Goal: Check status: Check status

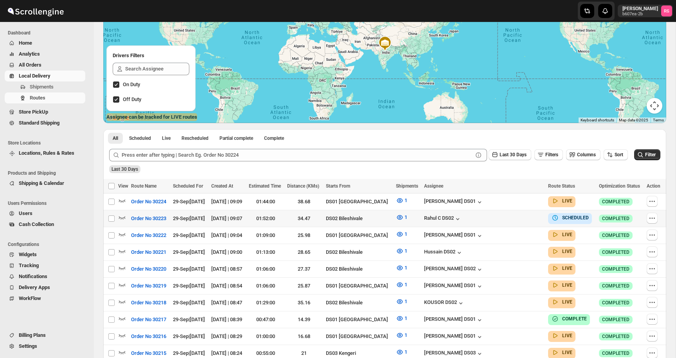
scroll to position [107, 0]
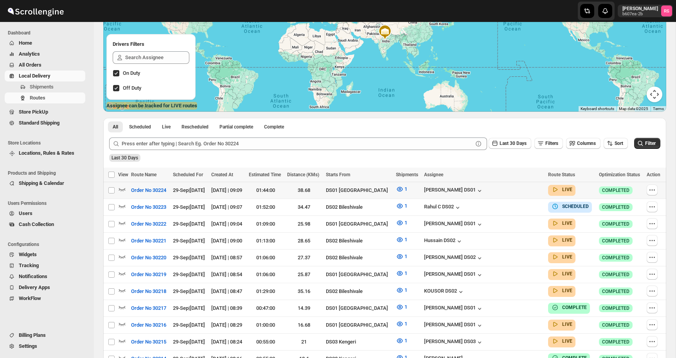
click at [121, 189] on icon "button" at bounding box center [122, 189] width 8 height 8
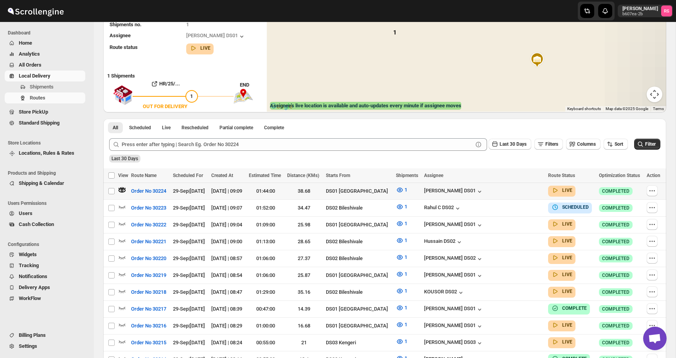
scroll to position [27, 0]
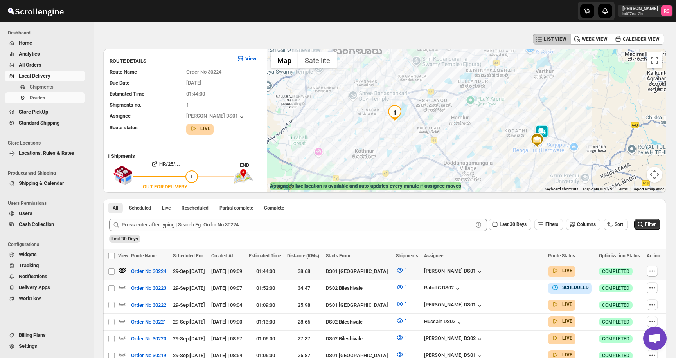
click at [546, 132] on img at bounding box center [542, 132] width 16 height 16
click at [570, 104] on button "Close" at bounding box center [572, 99] width 19 height 19
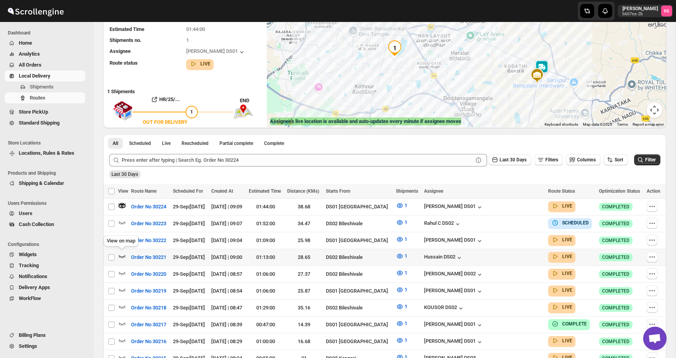
click at [123, 252] on icon "button" at bounding box center [122, 256] width 8 height 8
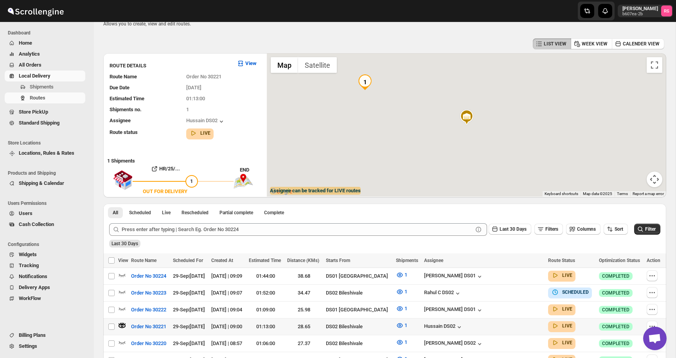
scroll to position [0, 0]
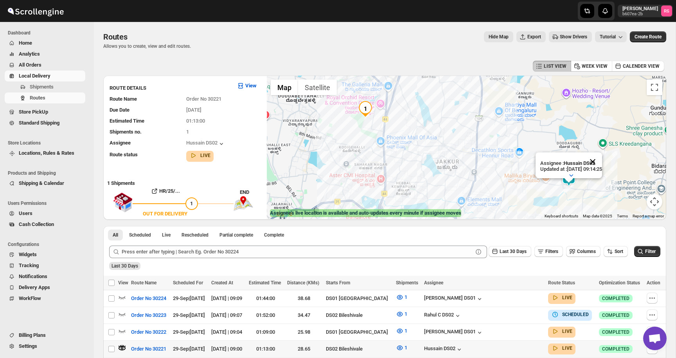
click at [602, 161] on button "Close" at bounding box center [592, 161] width 19 height 19
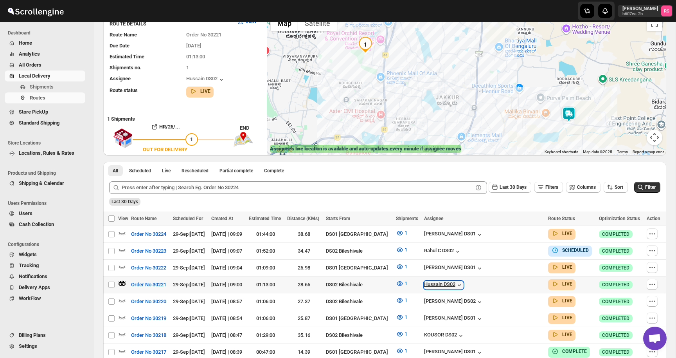
click at [463, 281] on div "Hussain DS02" at bounding box center [443, 285] width 39 height 8
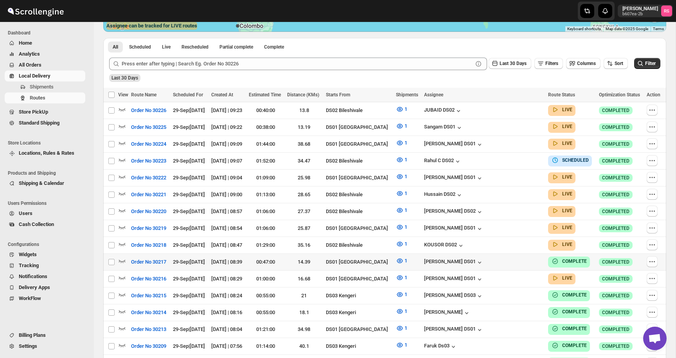
scroll to position [195, 0]
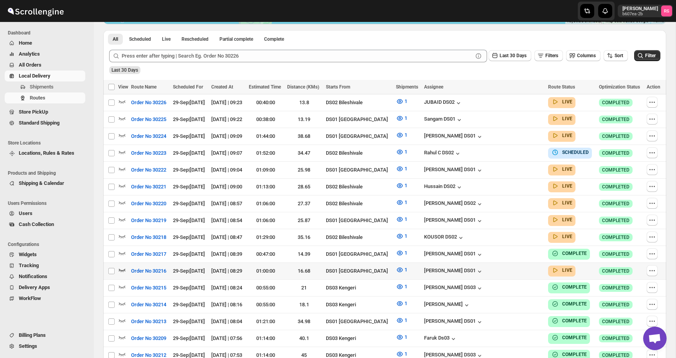
click at [123, 266] on icon "button" at bounding box center [122, 270] width 8 height 8
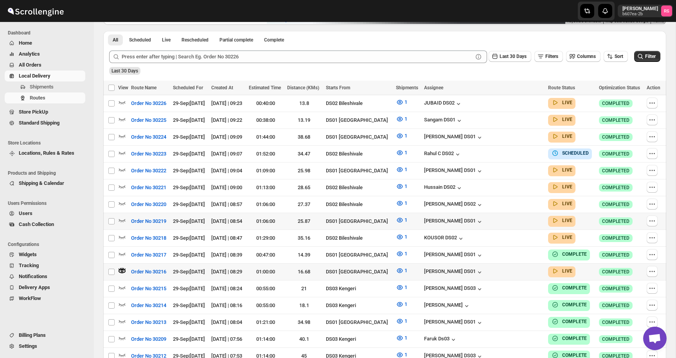
scroll to position [0, 0]
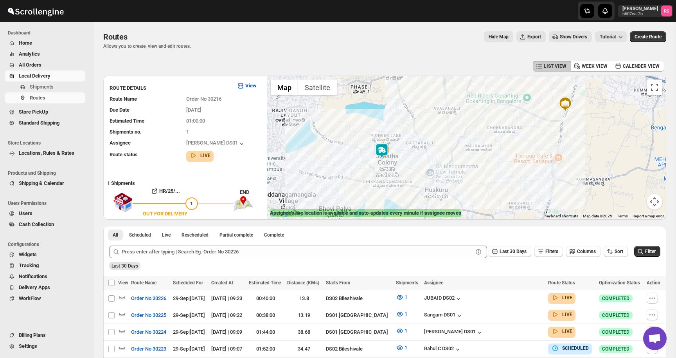
click at [382, 151] on img at bounding box center [382, 151] width 16 height 16
click at [413, 117] on button "Close" at bounding box center [412, 118] width 19 height 19
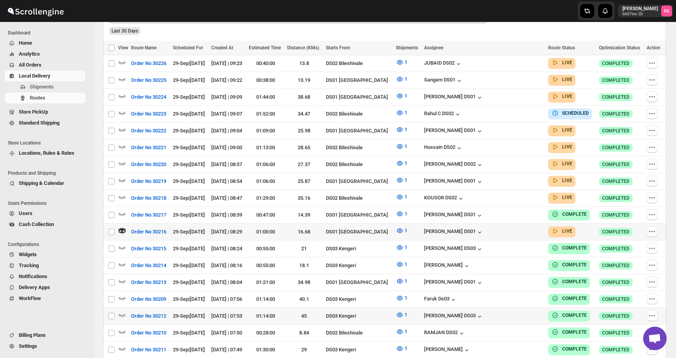
scroll to position [245, 0]
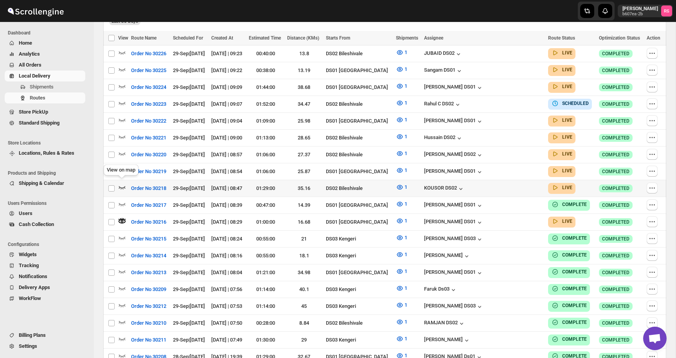
click at [123, 186] on icon "button" at bounding box center [122, 187] width 7 height 3
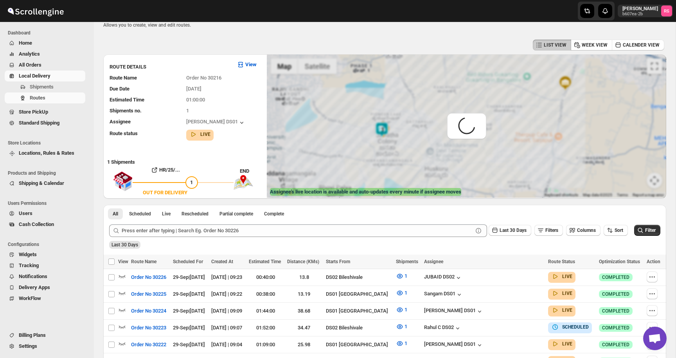
scroll to position [0, 0]
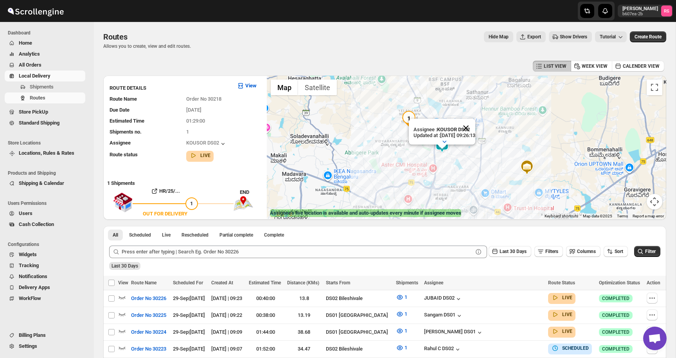
click at [474, 126] on button "Close" at bounding box center [466, 128] width 19 height 19
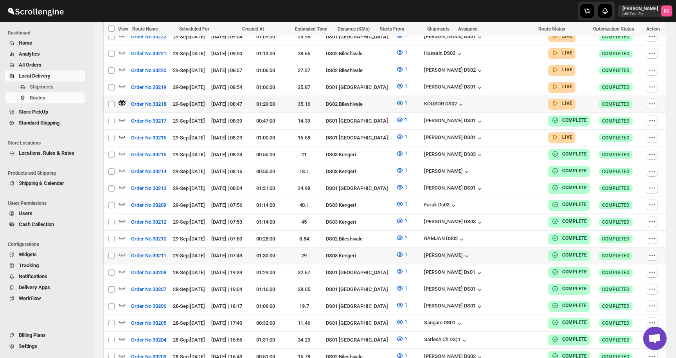
scroll to position [304, 0]
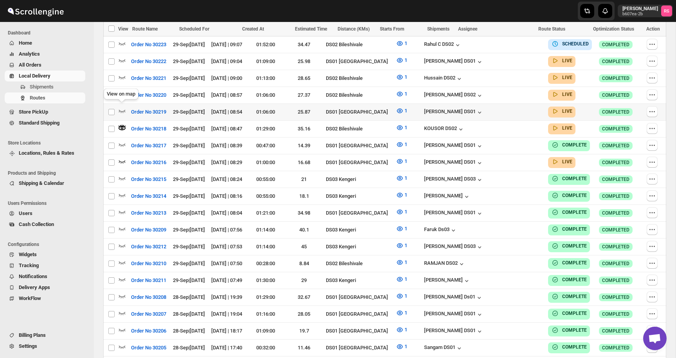
click at [120, 107] on icon "button" at bounding box center [122, 111] width 8 height 8
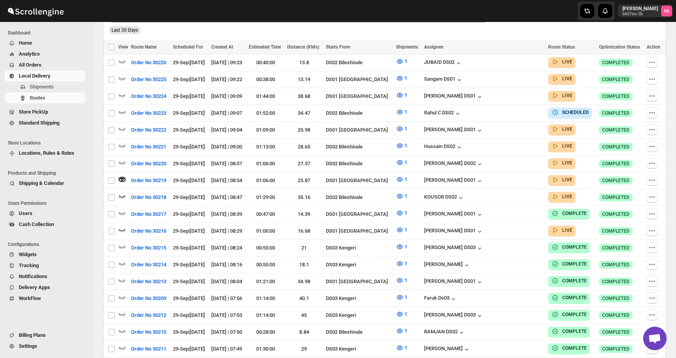
scroll to position [0, 0]
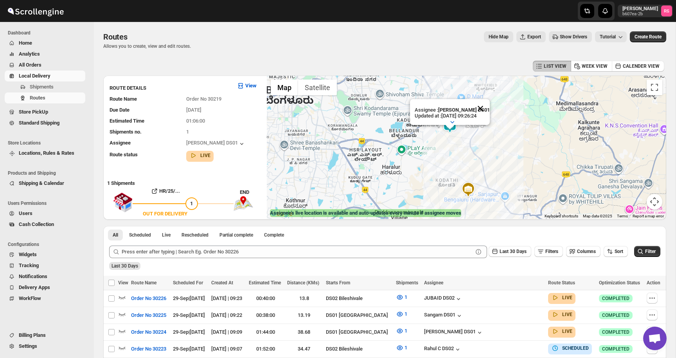
click at [483, 112] on button "Close" at bounding box center [480, 108] width 19 height 19
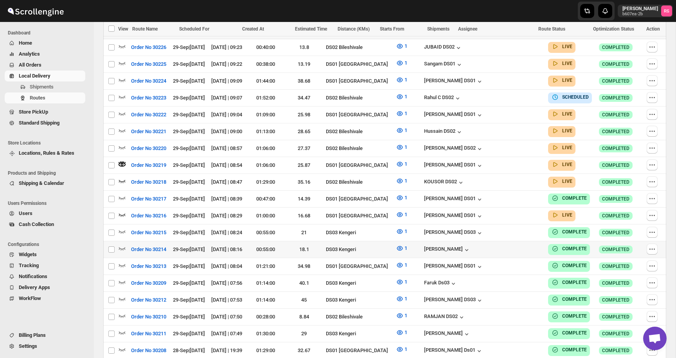
scroll to position [264, 0]
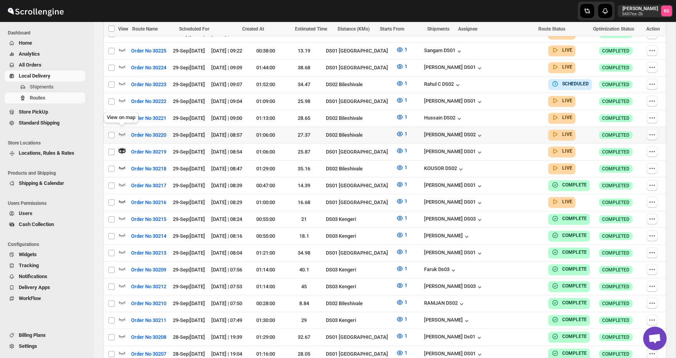
click at [122, 131] on icon "button" at bounding box center [122, 134] width 8 height 8
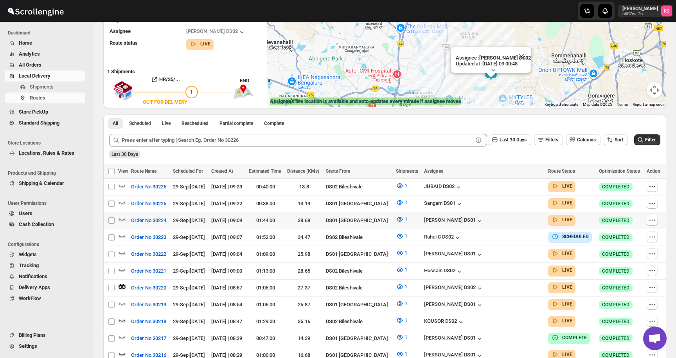
scroll to position [114, 0]
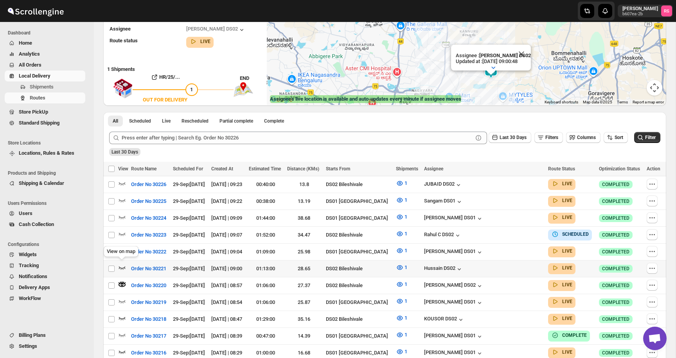
click at [120, 266] on icon "button" at bounding box center [122, 267] width 8 height 8
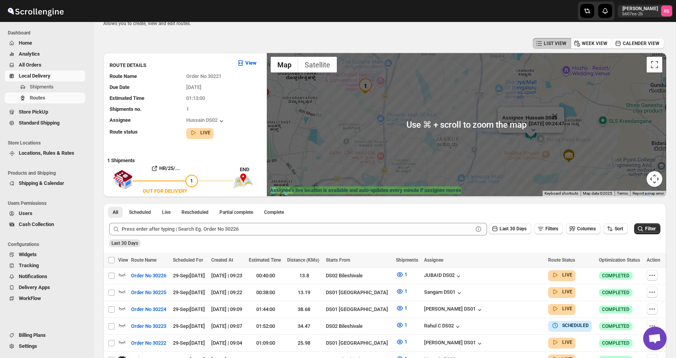
scroll to position [0, 0]
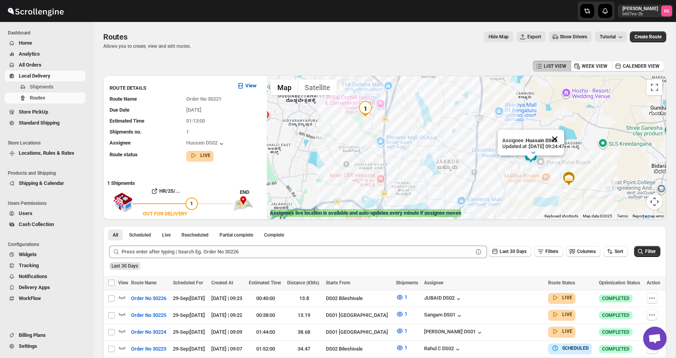
click at [564, 137] on button "Close" at bounding box center [554, 139] width 19 height 19
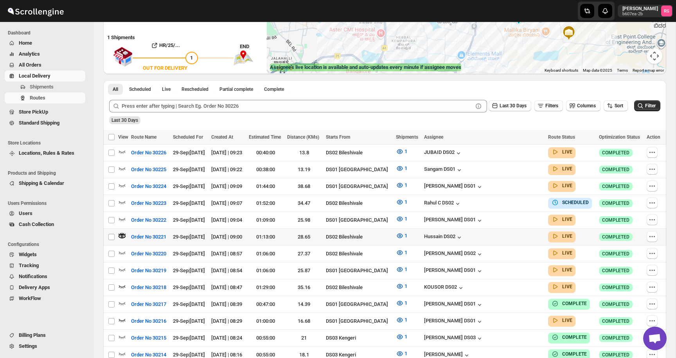
scroll to position [151, 0]
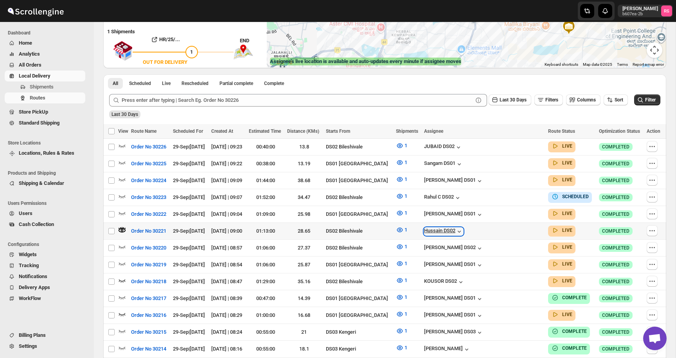
click at [463, 229] on icon "button" at bounding box center [459, 231] width 8 height 8
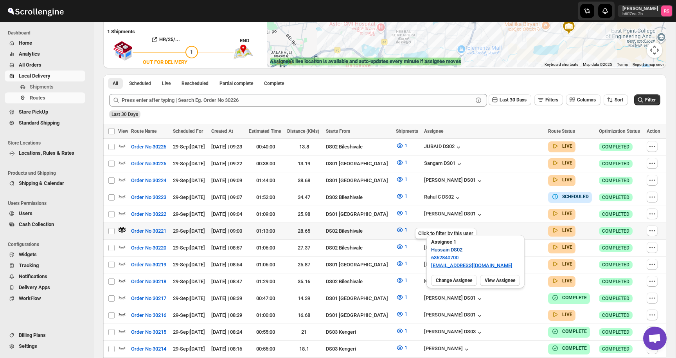
click at [446, 251] on span "Hussain DS02" at bounding box center [446, 250] width 31 height 8
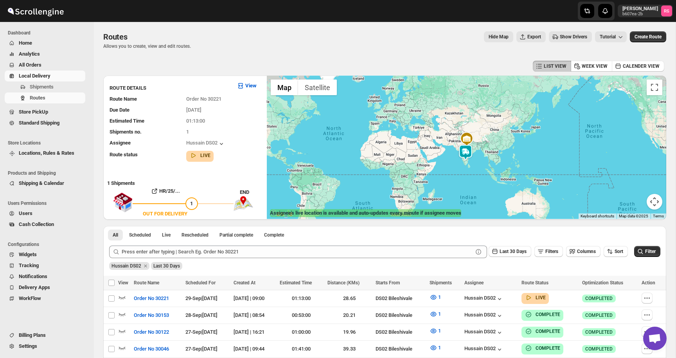
scroll to position [52, 0]
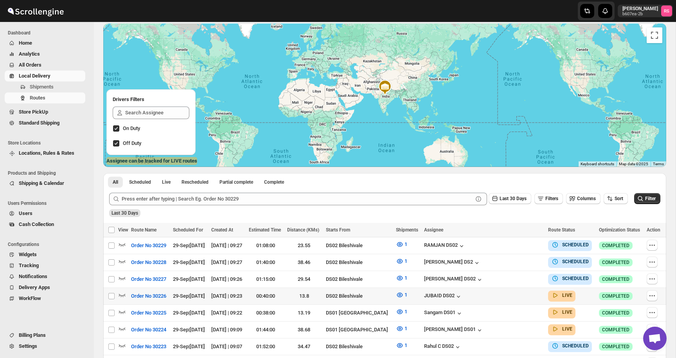
scroll to position [115, 0]
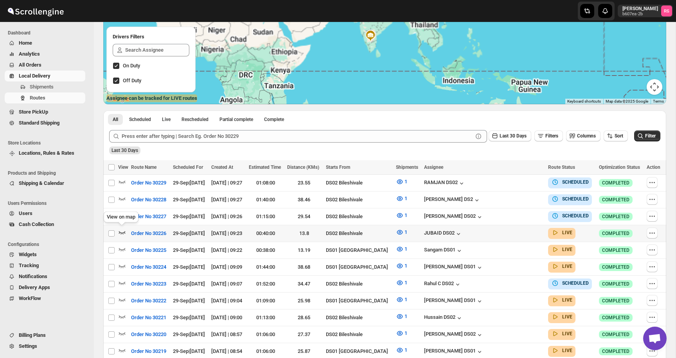
click at [122, 228] on icon "button" at bounding box center [122, 232] width 8 height 8
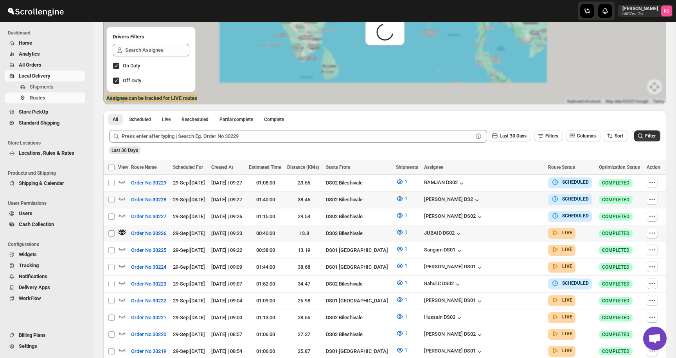
scroll to position [0, 0]
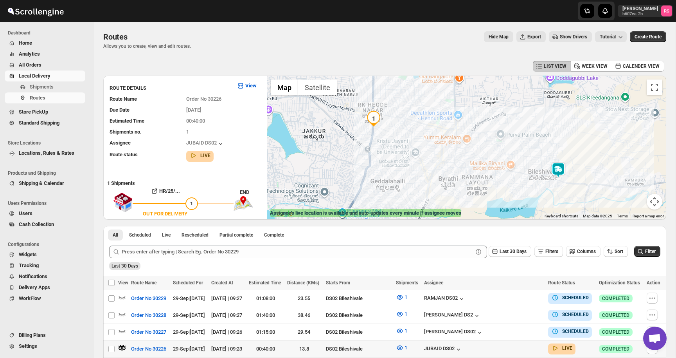
click at [556, 171] on img at bounding box center [559, 170] width 16 height 16
click at [560, 151] on icon "button" at bounding box center [561, 151] width 8 height 8
click at [593, 88] on button "Close" at bounding box center [585, 90] width 19 height 19
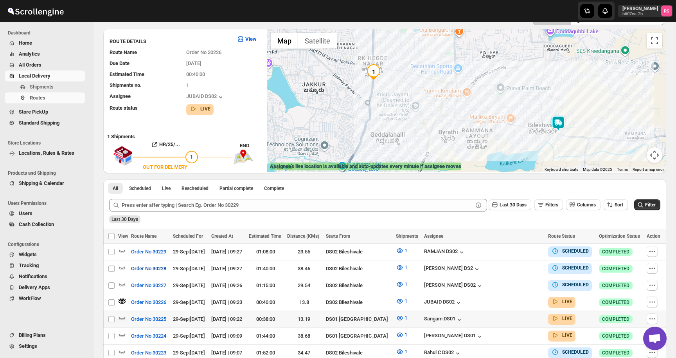
scroll to position [46, 0]
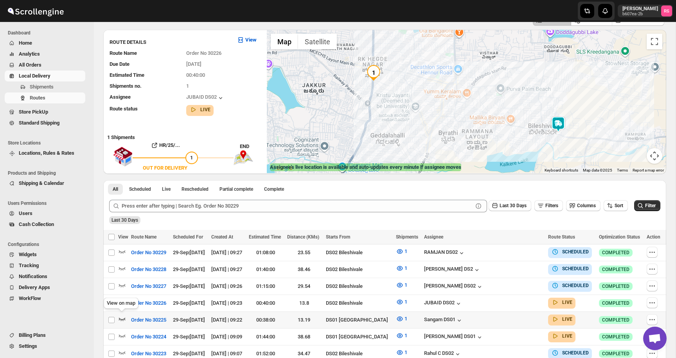
click at [123, 315] on icon "button" at bounding box center [122, 319] width 8 height 8
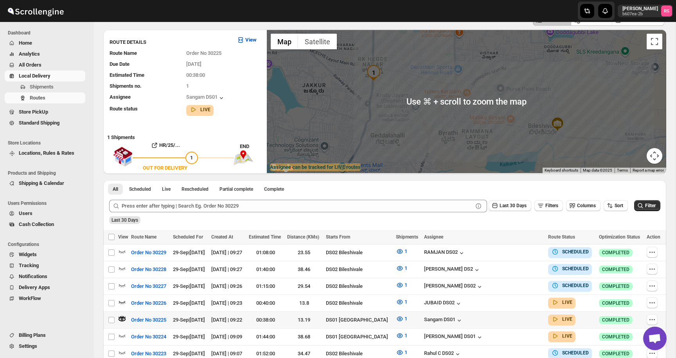
scroll to position [0, 0]
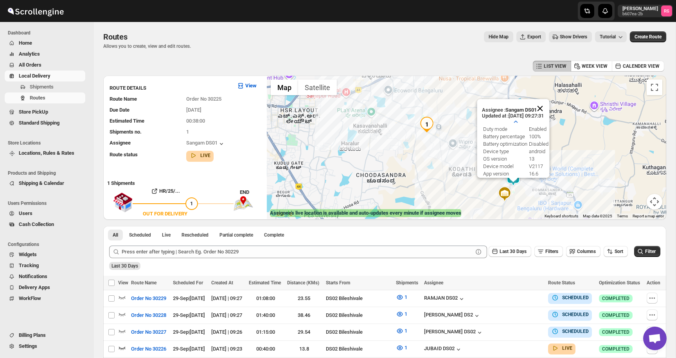
click at [544, 109] on button "Close" at bounding box center [540, 108] width 19 height 19
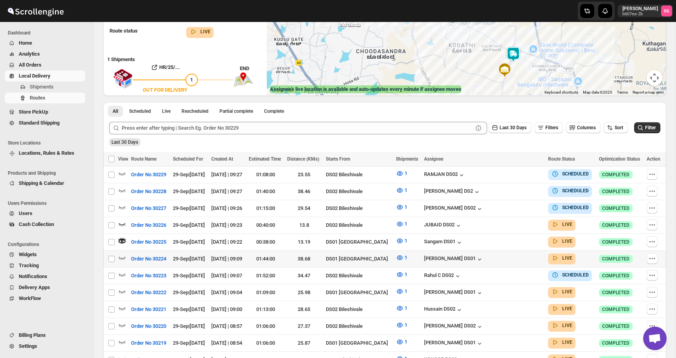
scroll to position [124, 0]
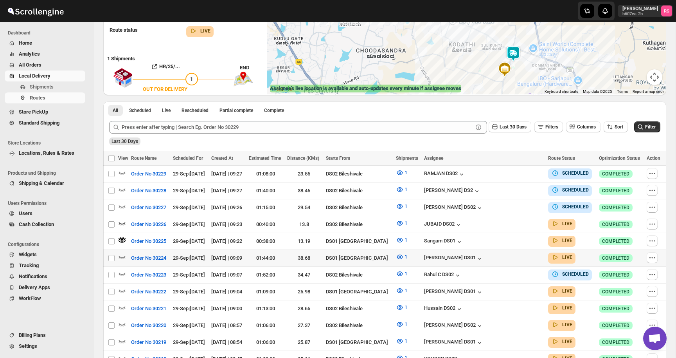
click at [116, 254] on td "Select route" at bounding box center [110, 258] width 15 height 17
click at [122, 254] on icon "button" at bounding box center [122, 257] width 8 height 8
checkbox input "true"
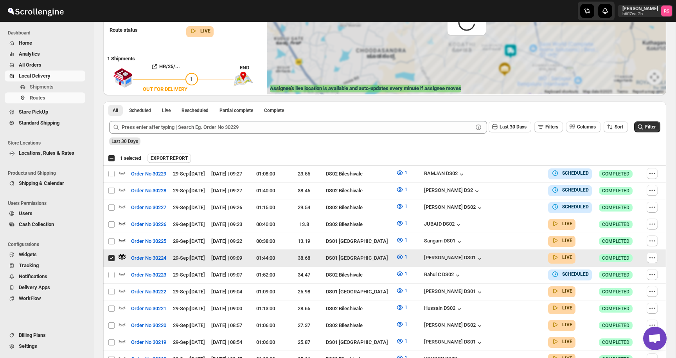
scroll to position [0, 0]
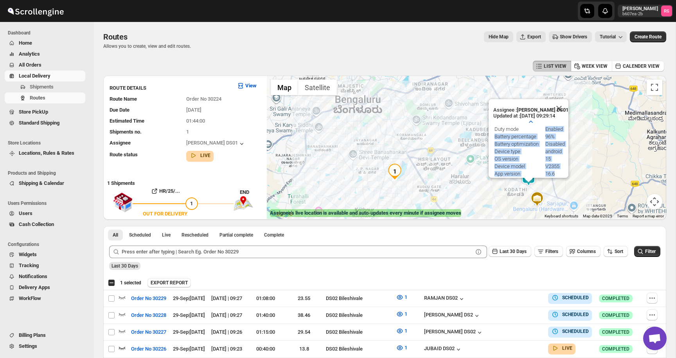
drag, startPoint x: 547, startPoint y: 126, endPoint x: 565, endPoint y: 176, distance: 53.6
click at [565, 176] on tbody "Duty mode Enabled Battery percentage 96% Battery optimization Disabled Device t…" at bounding box center [531, 151] width 74 height 51
click at [565, 176] on td "16.6" at bounding box center [556, 173] width 23 height 7
click at [564, 112] on button "Close" at bounding box center [558, 108] width 19 height 19
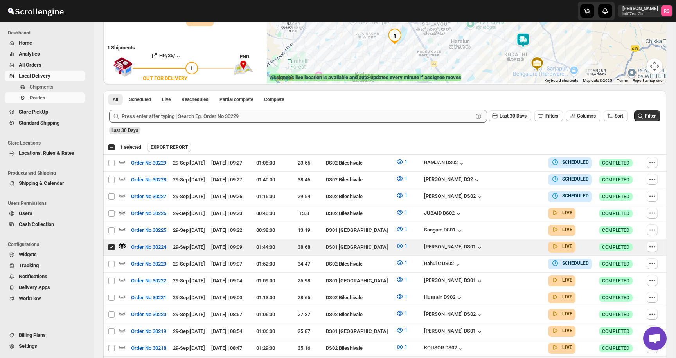
scroll to position [241, 0]
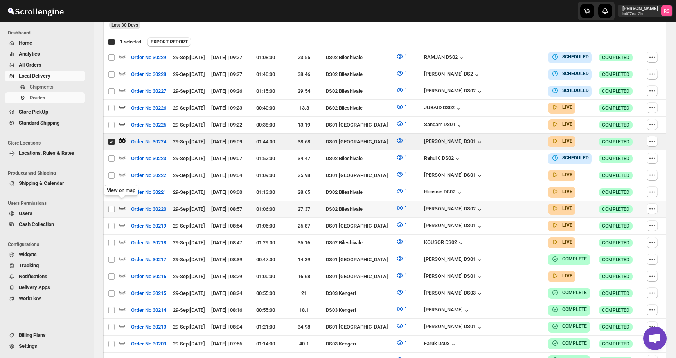
click at [123, 204] on icon "button" at bounding box center [122, 208] width 8 height 8
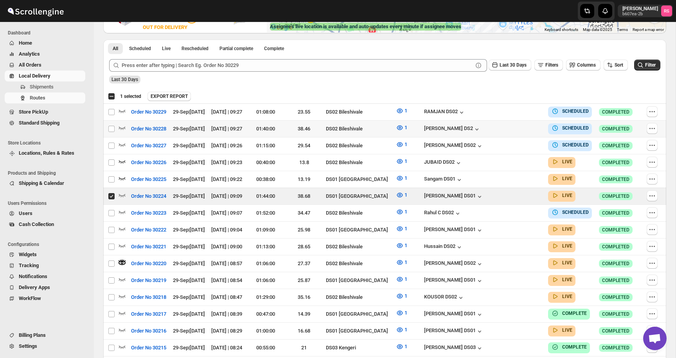
scroll to position [194, 0]
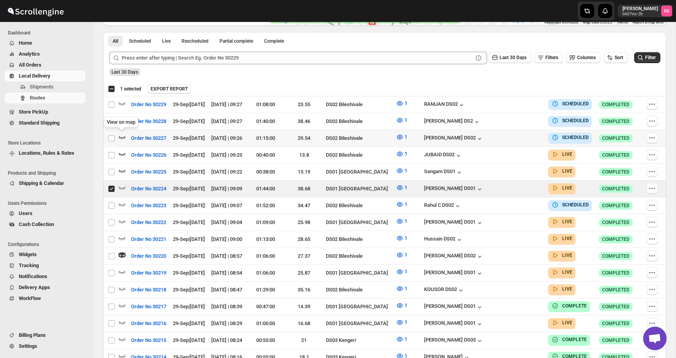
click at [121, 137] on icon "button" at bounding box center [122, 137] width 7 height 3
click at [166, 135] on span "Order No 30227" at bounding box center [148, 138] width 35 height 8
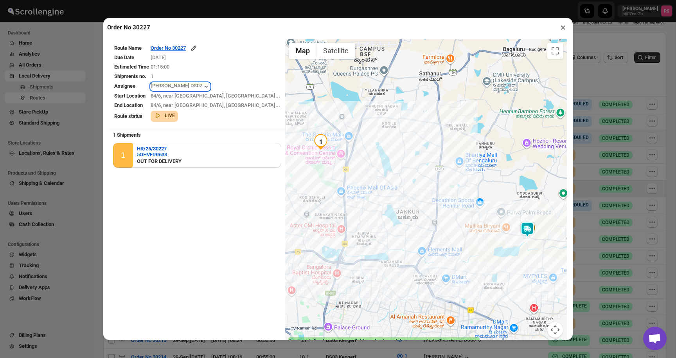
click at [210, 88] on icon "button" at bounding box center [206, 87] width 8 height 8
click at [210, 87] on icon "button" at bounding box center [206, 87] width 8 height 8
click at [204, 94] on div "84/6, near zulu, nea..." at bounding box center [216, 96] width 130 height 8
click at [195, 94] on div "84/6, near zulu, nea..." at bounding box center [216, 96] width 130 height 8
click at [565, 23] on button "×" at bounding box center [563, 27] width 11 height 11
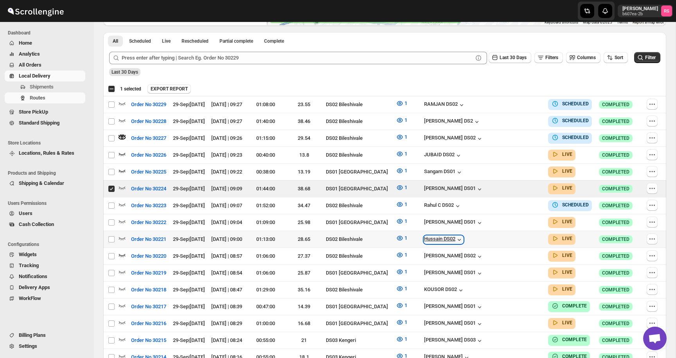
click at [463, 236] on div "Hussain DS02" at bounding box center [443, 240] width 39 height 8
click at [119, 237] on icon "button" at bounding box center [122, 238] width 7 height 3
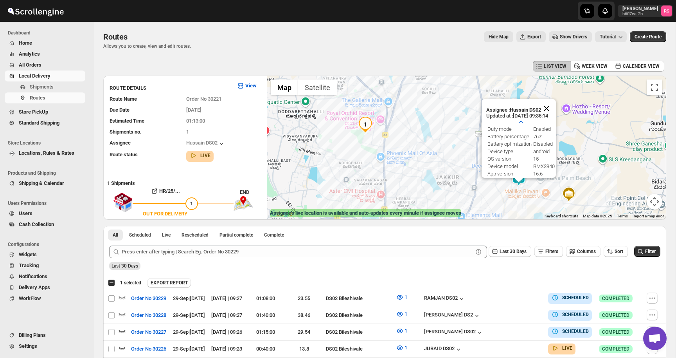
click at [551, 106] on button "Close" at bounding box center [546, 108] width 19 height 19
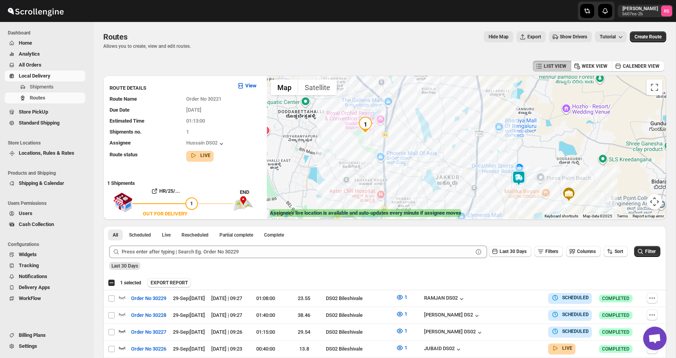
click at [520, 177] on img at bounding box center [519, 178] width 16 height 16
click at [519, 177] on img at bounding box center [519, 178] width 16 height 16
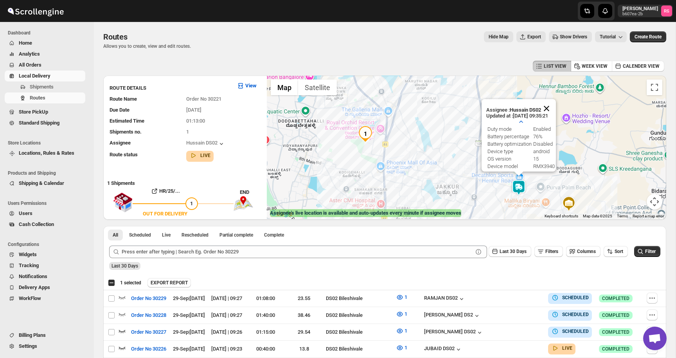
click at [550, 107] on button "Close" at bounding box center [546, 108] width 19 height 19
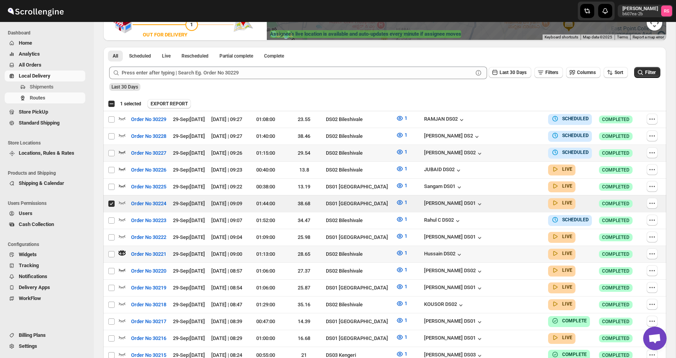
scroll to position [188, 0]
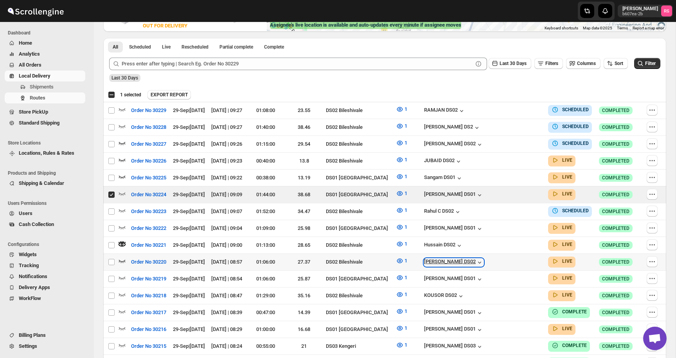
click at [484, 261] on div "[PERSON_NAME] DS02" at bounding box center [453, 262] width 59 height 8
click at [124, 259] on icon "button" at bounding box center [122, 260] width 7 height 3
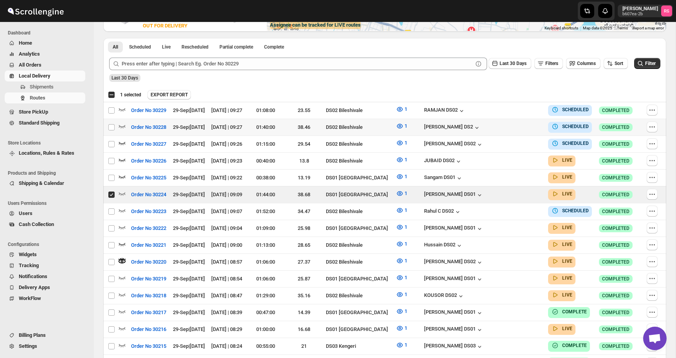
scroll to position [0, 0]
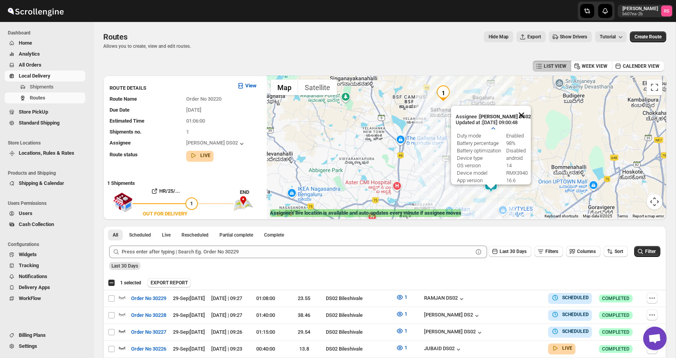
click at [525, 113] on button "Close" at bounding box center [521, 115] width 19 height 19
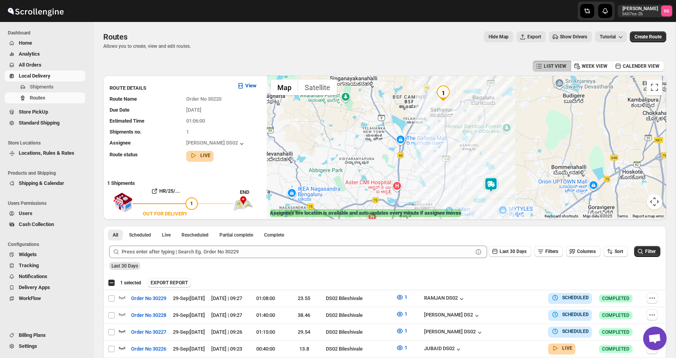
click at [492, 185] on img at bounding box center [491, 185] width 16 height 16
click at [493, 184] on img at bounding box center [491, 185] width 16 height 16
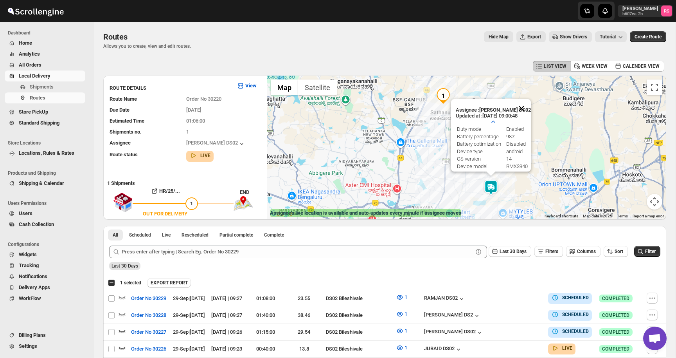
click at [520, 104] on button "Close" at bounding box center [521, 108] width 19 height 19
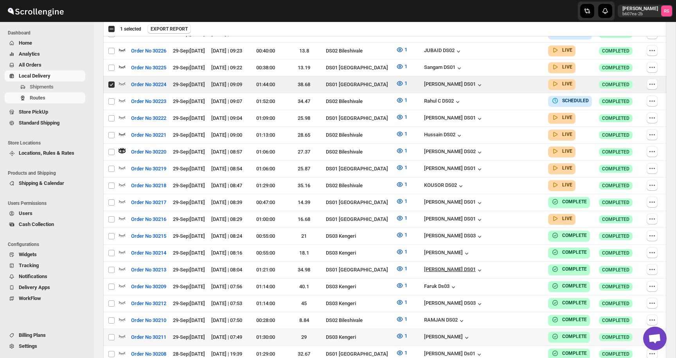
scroll to position [308, 0]
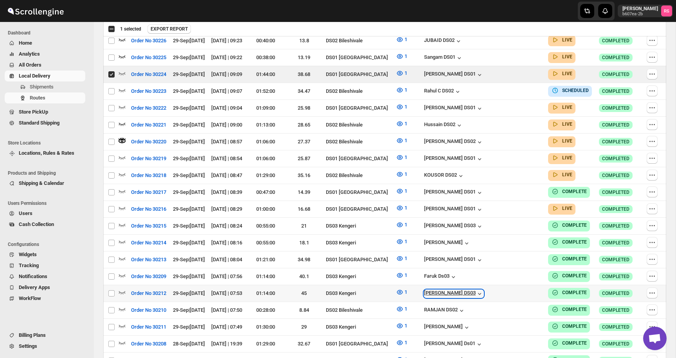
click at [484, 290] on div "[PERSON_NAME] DS03" at bounding box center [453, 294] width 59 height 8
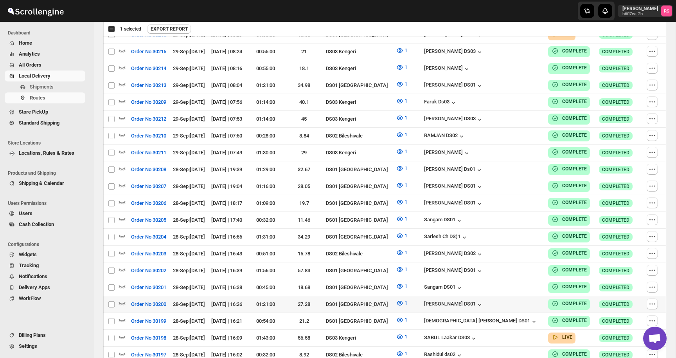
scroll to position [495, 0]
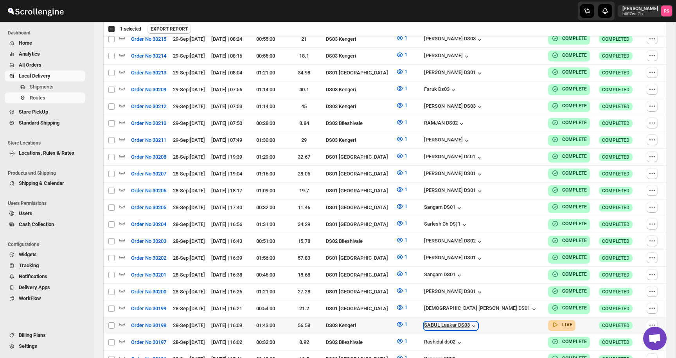
click at [478, 322] on div "SABUL Laakar DS03" at bounding box center [451, 326] width 54 height 8
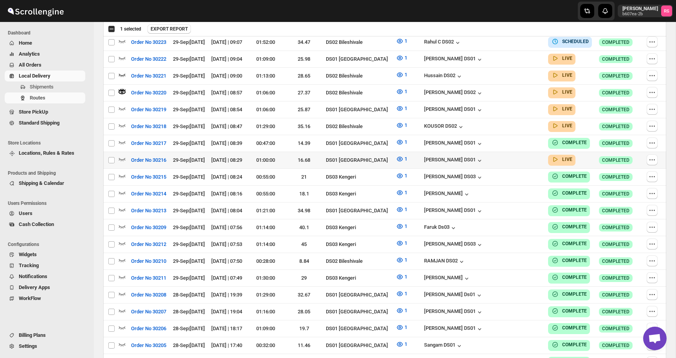
scroll to position [352, 0]
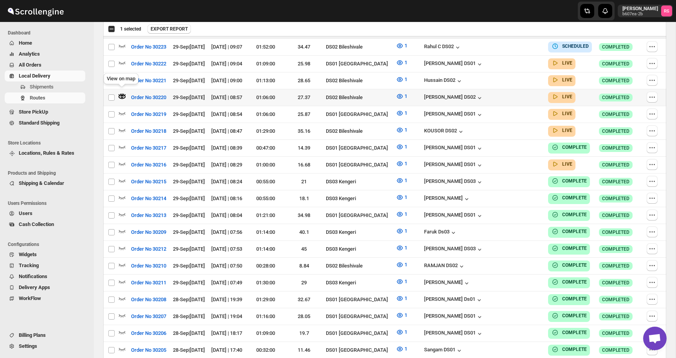
click at [123, 95] on icon "button" at bounding box center [122, 96] width 3 height 3
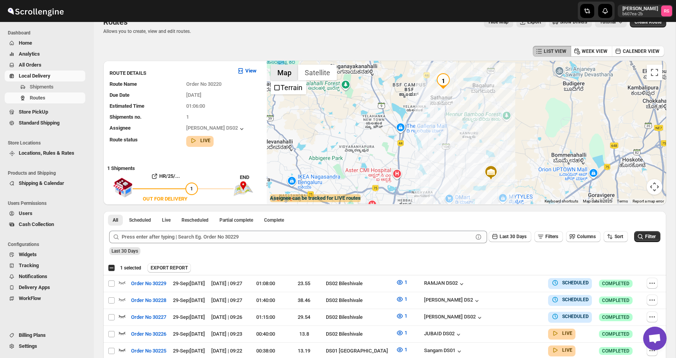
scroll to position [0, 0]
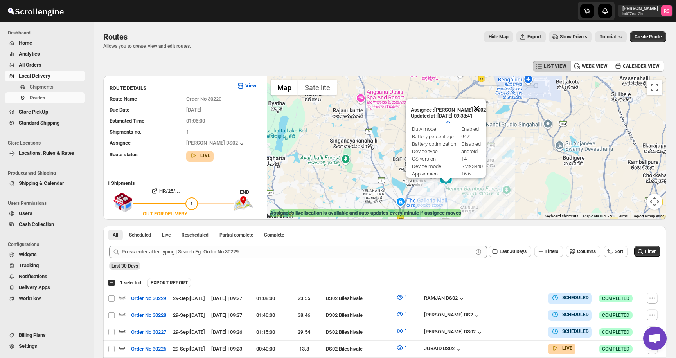
click at [477, 108] on button "Close" at bounding box center [476, 108] width 19 height 19
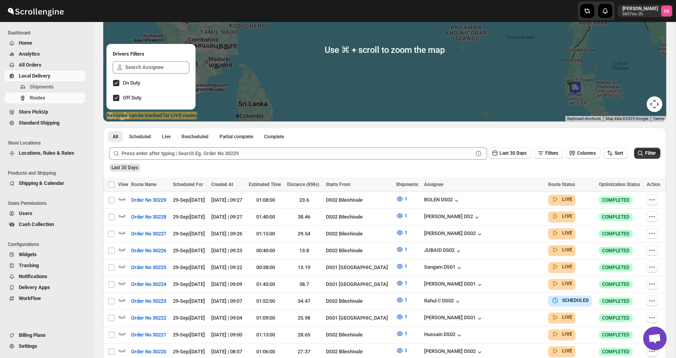
scroll to position [141, 0]
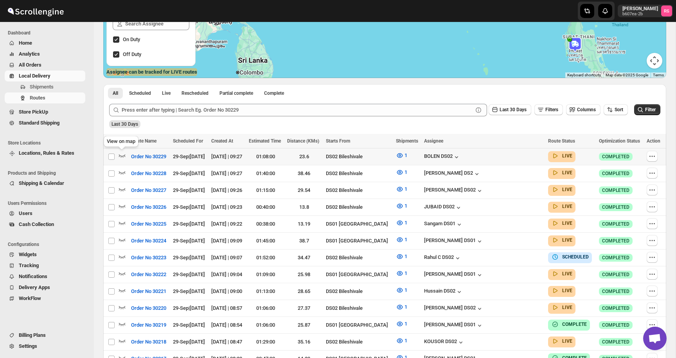
click at [121, 153] on icon "button" at bounding box center [122, 155] width 8 height 8
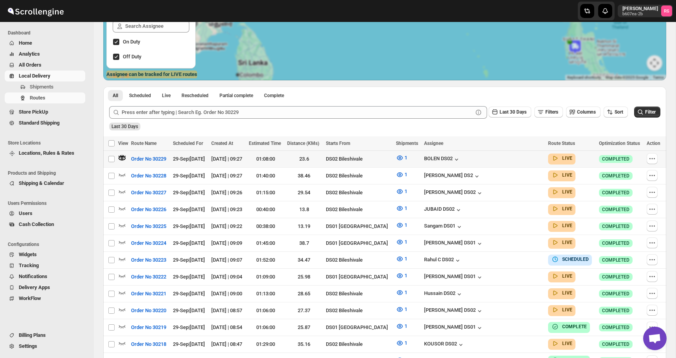
scroll to position [0, 0]
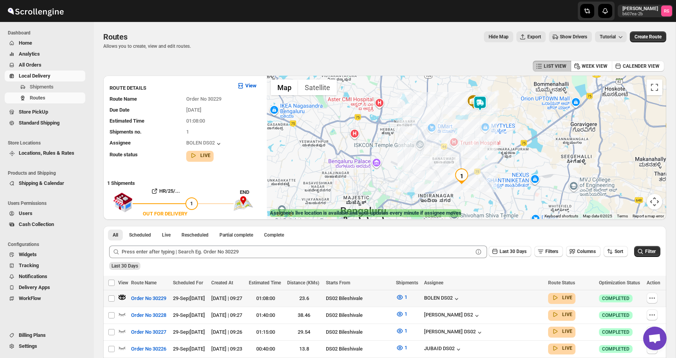
click at [477, 102] on img at bounding box center [480, 103] width 16 height 16
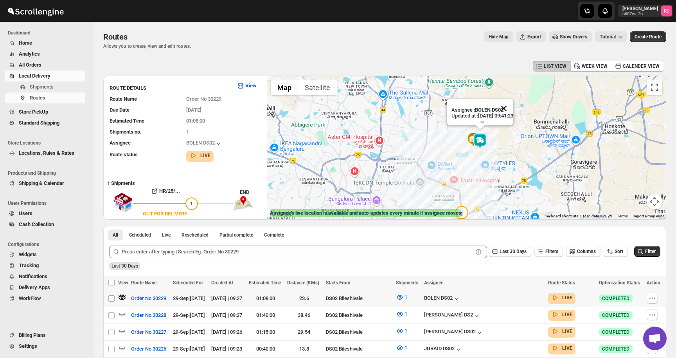
click at [513, 108] on button "Close" at bounding box center [504, 108] width 19 height 19
click at [123, 313] on icon "button" at bounding box center [122, 314] width 8 height 8
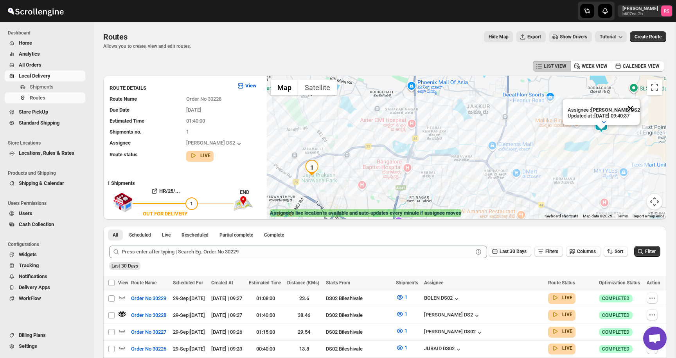
click at [635, 108] on button "Close" at bounding box center [630, 108] width 19 height 19
click at [124, 330] on icon "button" at bounding box center [122, 331] width 8 height 8
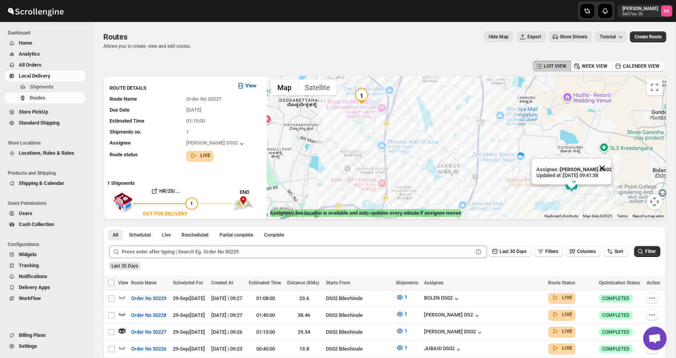
click at [603, 172] on button "Close" at bounding box center [602, 167] width 19 height 19
click at [121, 346] on icon "button" at bounding box center [122, 347] width 7 height 3
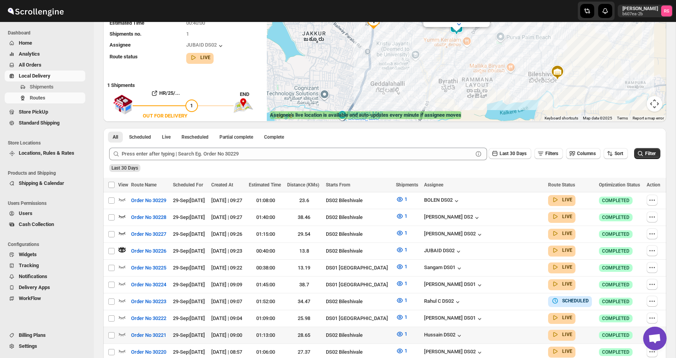
scroll to position [187, 0]
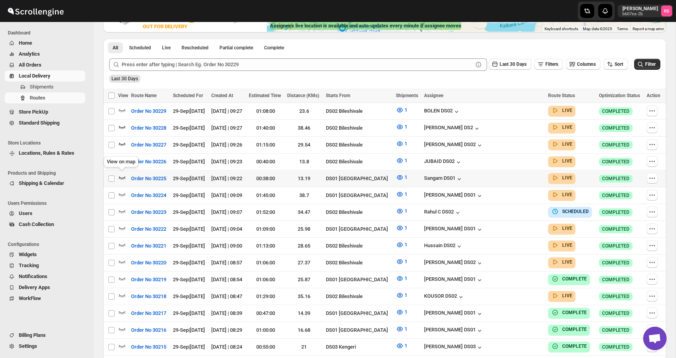
click at [121, 177] on icon "button" at bounding box center [122, 177] width 7 height 3
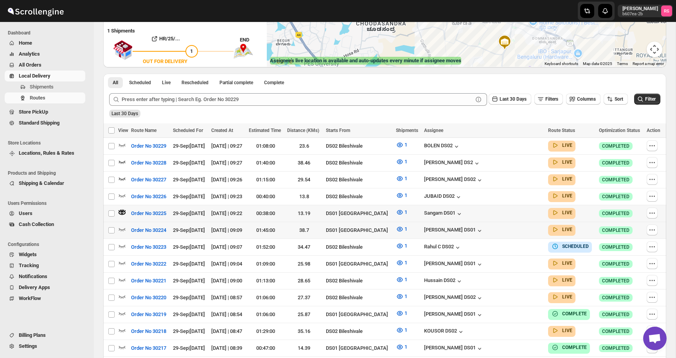
scroll to position [234, 0]
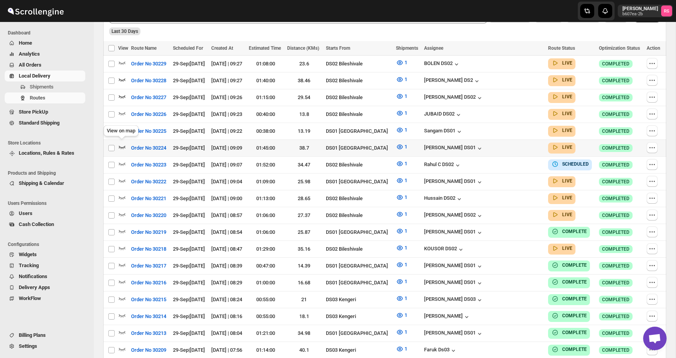
click at [121, 143] on icon "button" at bounding box center [122, 147] width 8 height 8
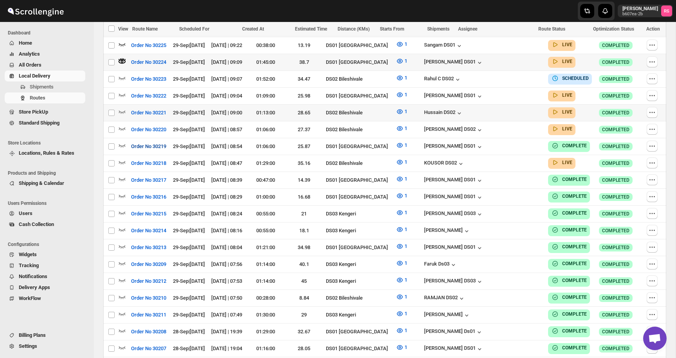
scroll to position [307, 0]
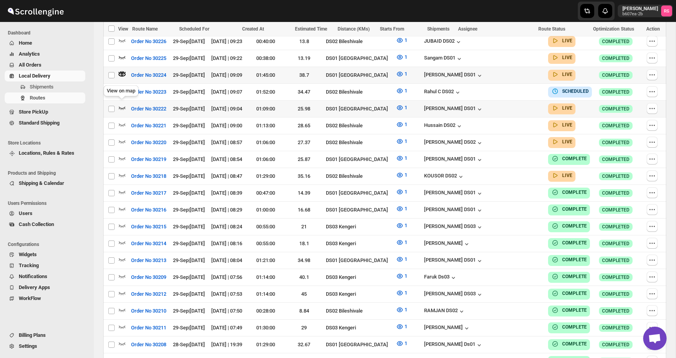
click at [121, 106] on icon "button" at bounding box center [122, 107] width 7 height 3
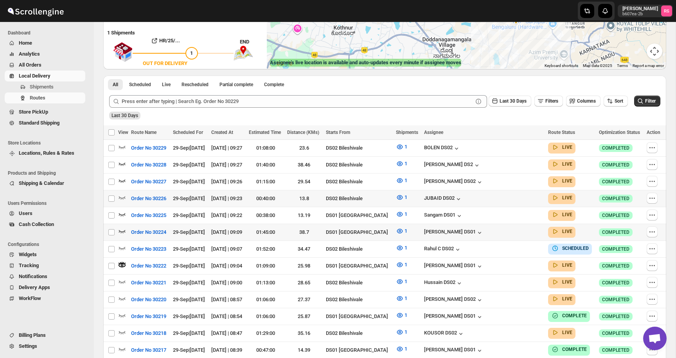
scroll to position [173, 0]
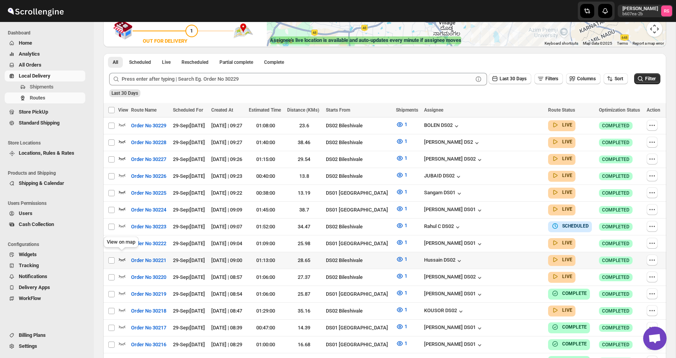
click at [124, 257] on icon "button" at bounding box center [122, 259] width 8 height 8
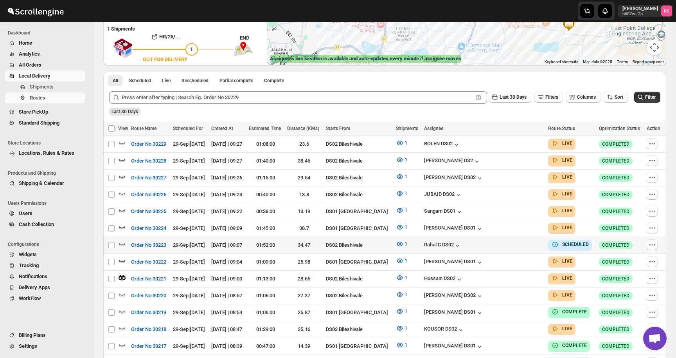
scroll to position [187, 0]
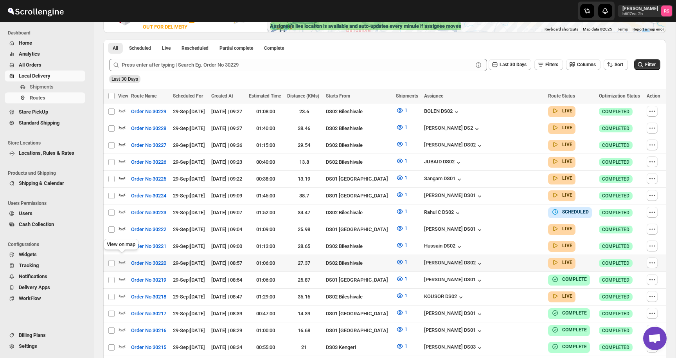
drag, startPoint x: 124, startPoint y: 256, endPoint x: 230, endPoint y: 229, distance: 109.4
click at [124, 258] on icon "button" at bounding box center [122, 262] width 8 height 8
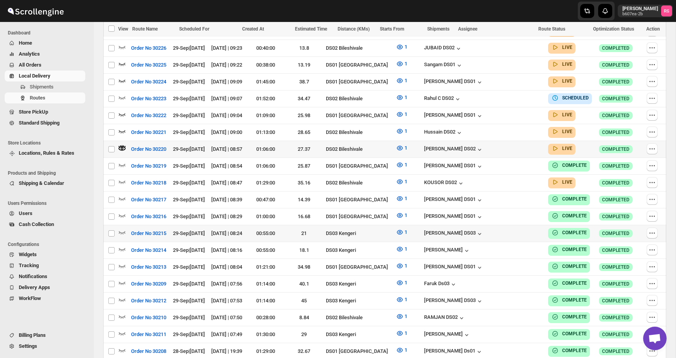
scroll to position [284, 0]
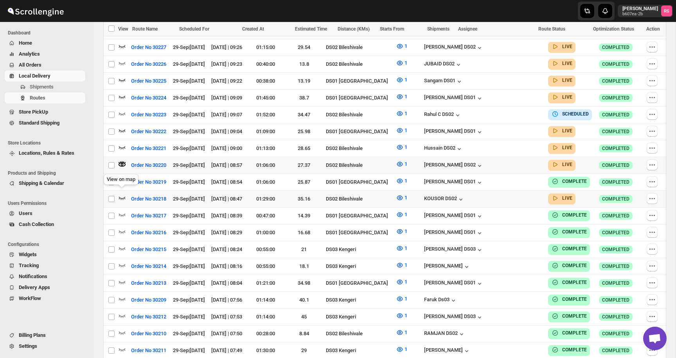
click at [125, 194] on icon "button" at bounding box center [122, 198] width 8 height 8
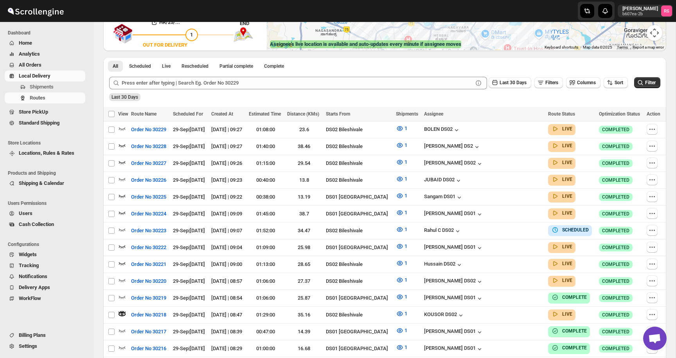
scroll to position [0, 0]
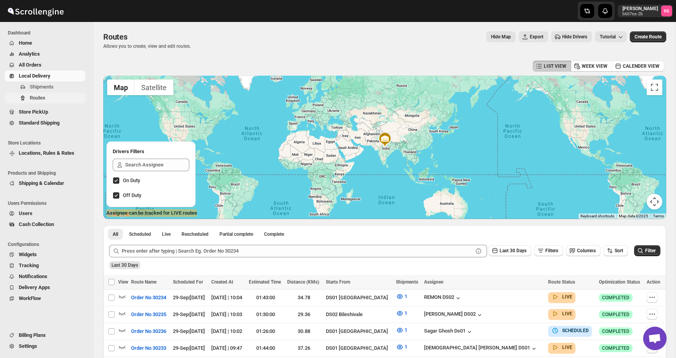
click at [60, 94] on span "Routes" at bounding box center [57, 98] width 54 height 8
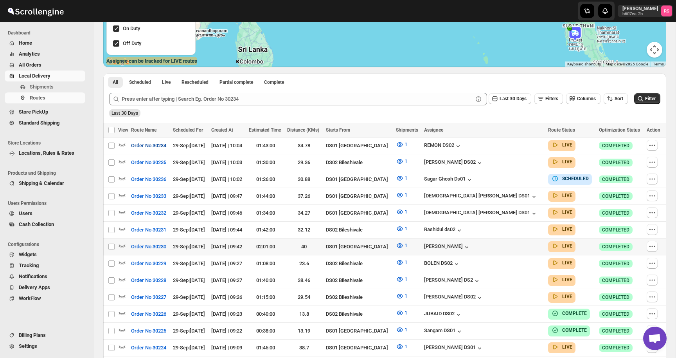
scroll to position [157, 0]
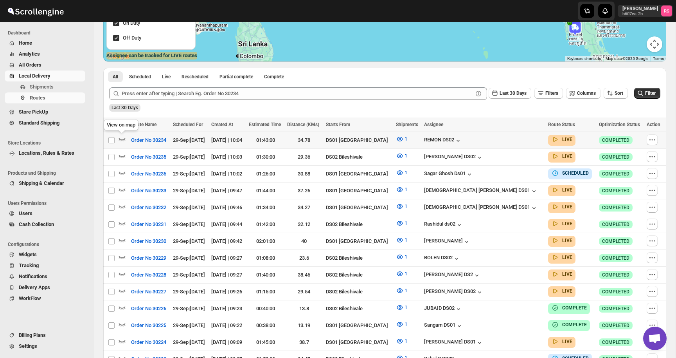
click at [121, 137] on icon "button" at bounding box center [122, 139] width 8 height 8
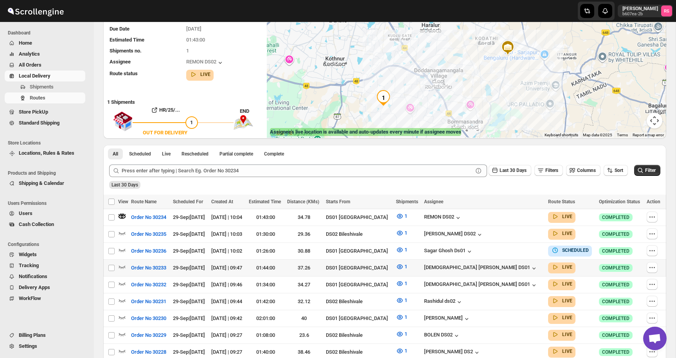
scroll to position [86, 0]
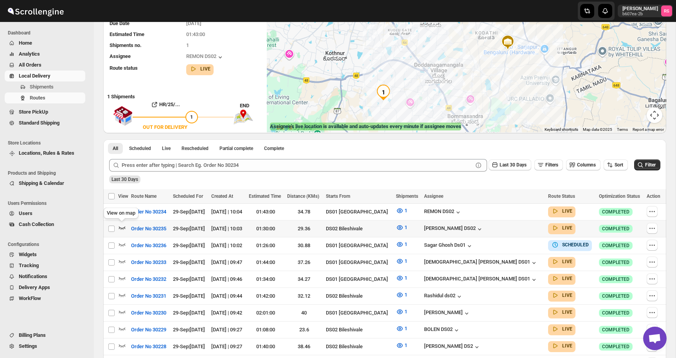
click at [123, 226] on icon "button" at bounding box center [122, 227] width 8 height 8
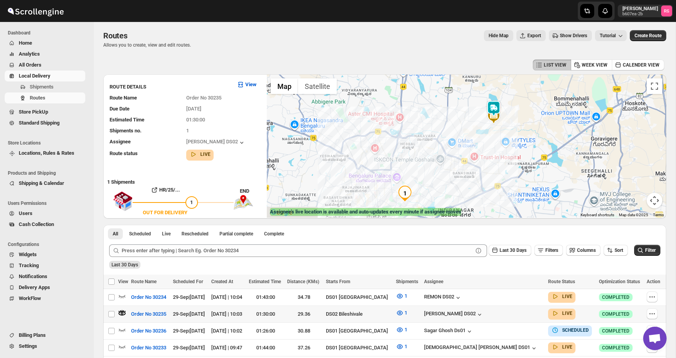
scroll to position [1, 0]
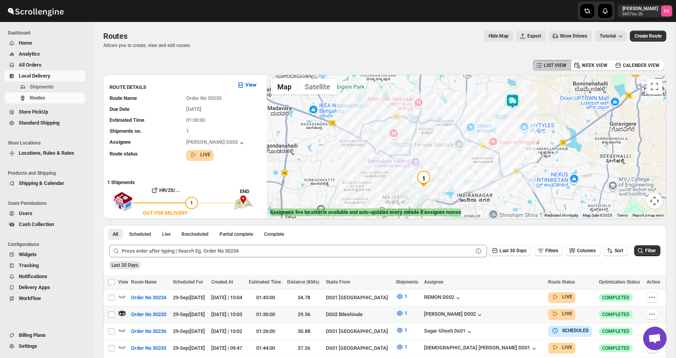
click at [511, 98] on img at bounding box center [513, 102] width 16 height 16
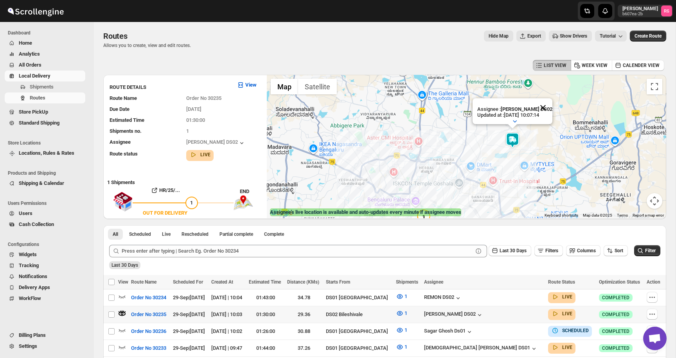
click at [546, 110] on button "Close" at bounding box center [543, 107] width 19 height 19
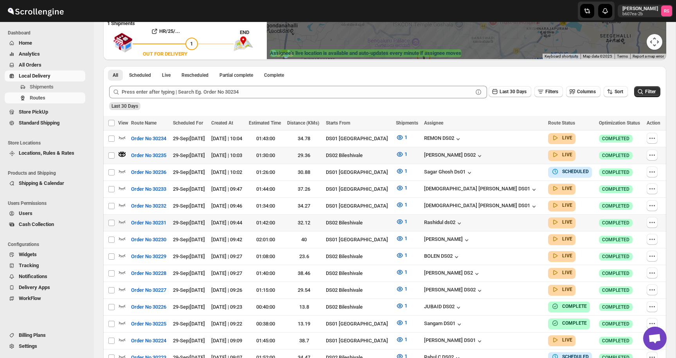
scroll to position [166, 0]
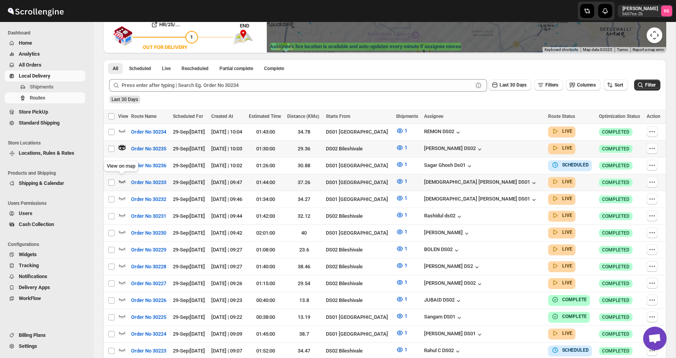
click at [123, 178] on icon "button" at bounding box center [122, 181] width 8 height 8
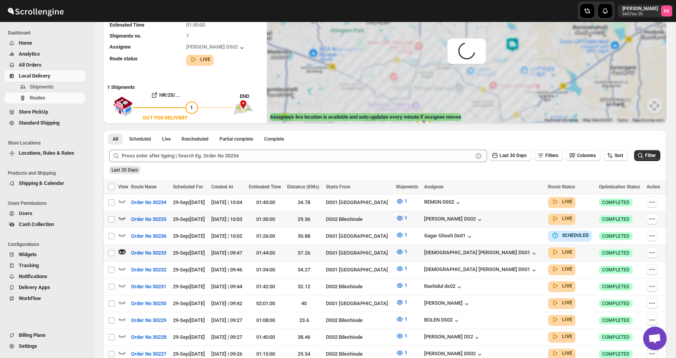
scroll to position [20, 0]
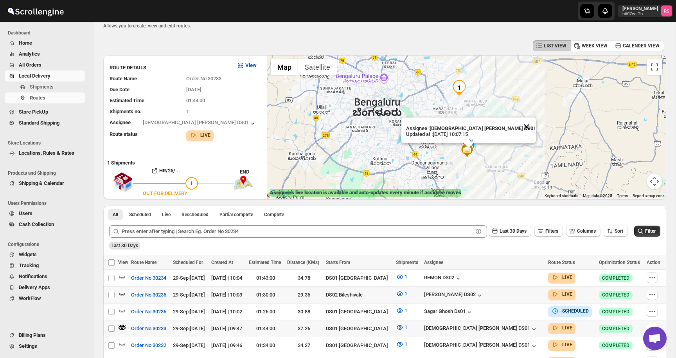
click at [517, 128] on button "Close" at bounding box center [526, 126] width 19 height 19
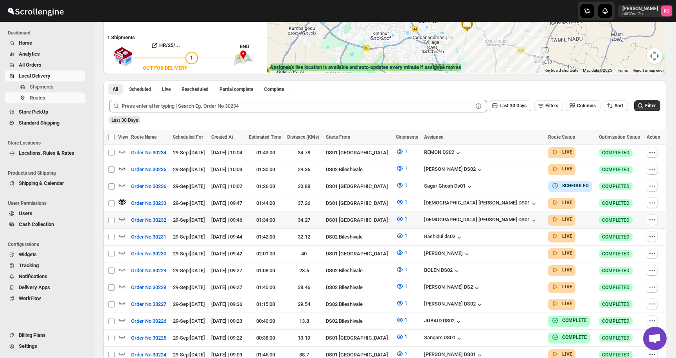
scroll to position [155, 0]
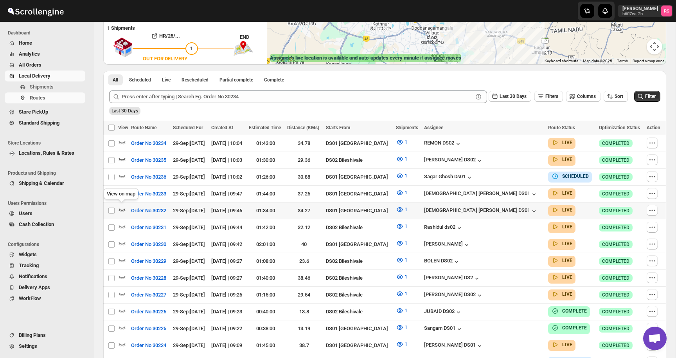
click at [124, 208] on icon "button" at bounding box center [122, 209] width 7 height 3
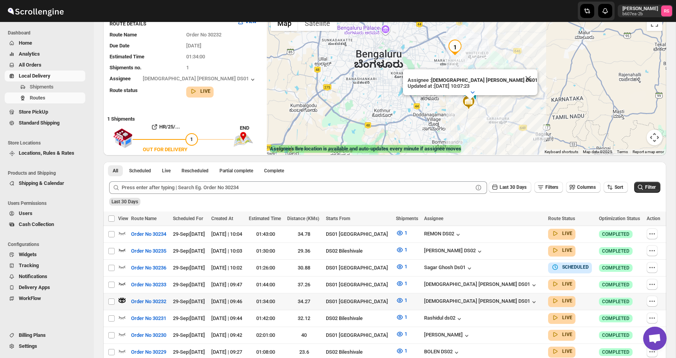
scroll to position [34, 0]
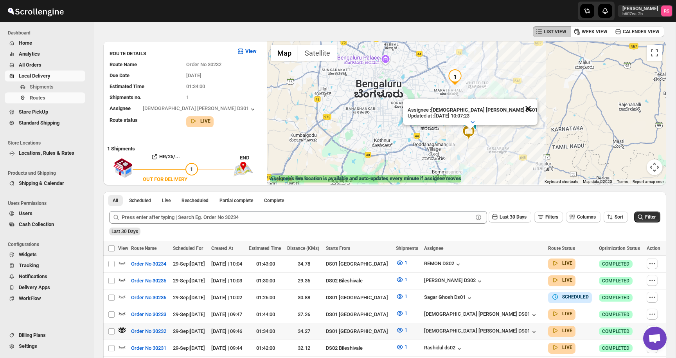
click at [519, 110] on button "Close" at bounding box center [528, 108] width 19 height 19
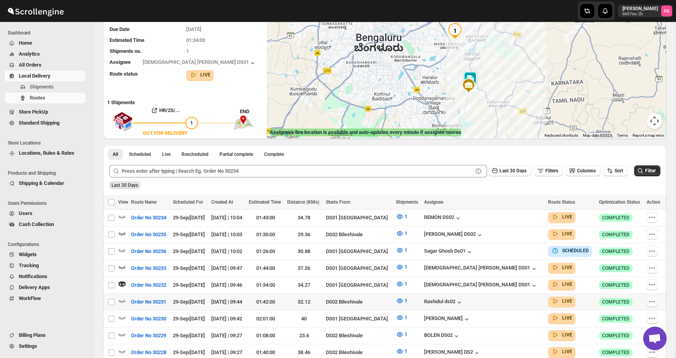
scroll to position [97, 0]
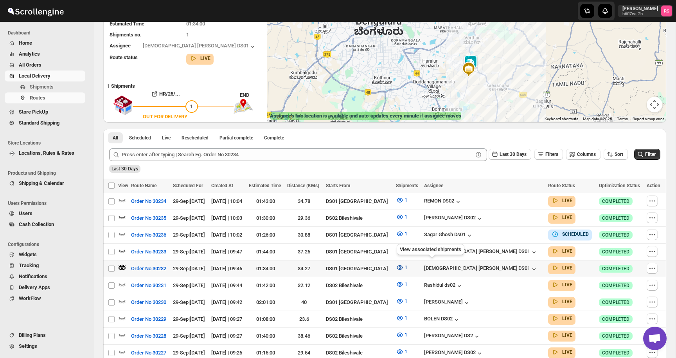
click at [404, 268] on icon "button" at bounding box center [400, 267] width 8 height 8
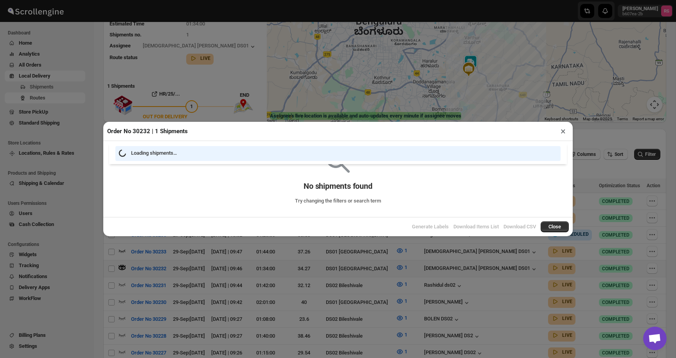
click at [430, 267] on div "Order No 30232 | 1 Shipments × Loading shipments… No shipments found Try changi…" at bounding box center [338, 179] width 676 height 358
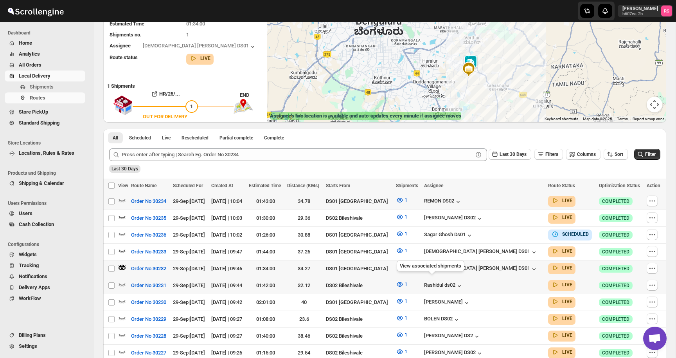
click at [434, 263] on div "View associated shipments" at bounding box center [430, 267] width 71 height 17
click at [404, 266] on icon "button" at bounding box center [400, 267] width 8 height 8
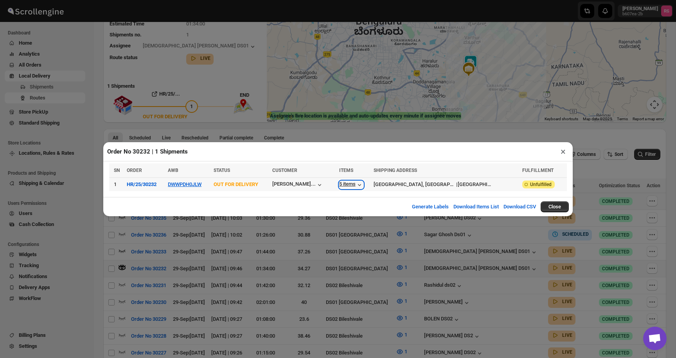
click at [364, 185] on div "5 items" at bounding box center [351, 185] width 24 height 8
click at [364, 184] on icon "button" at bounding box center [360, 185] width 8 height 8
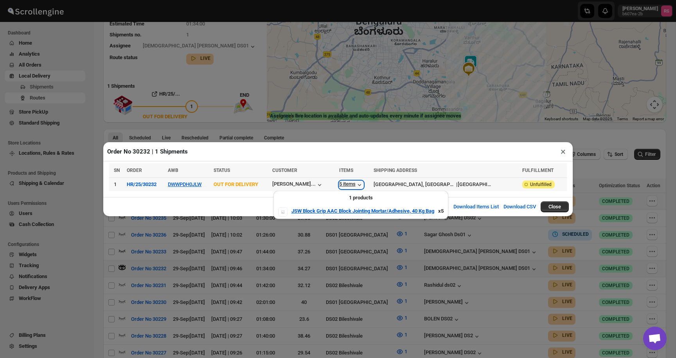
click at [364, 184] on icon "button" at bounding box center [360, 185] width 8 height 8
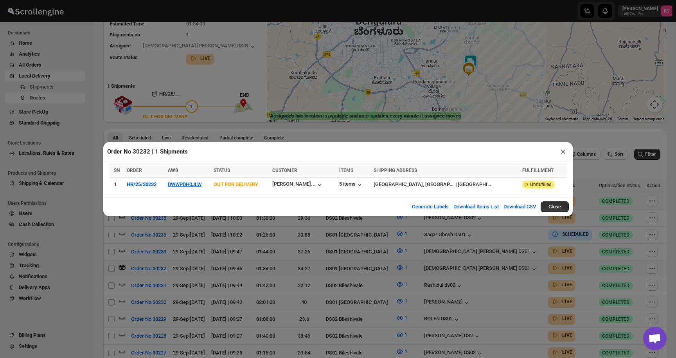
click at [562, 154] on button "×" at bounding box center [563, 151] width 11 height 11
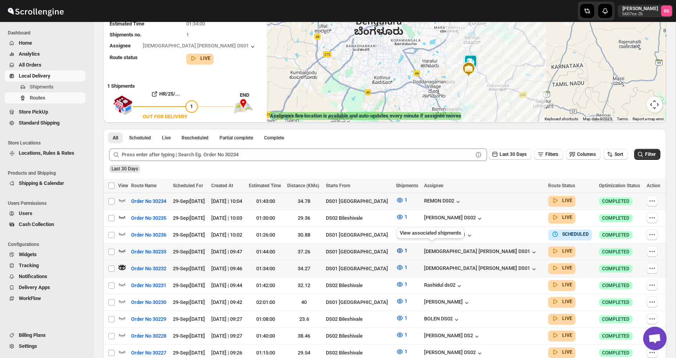
click at [404, 249] on icon "button" at bounding box center [400, 251] width 8 height 8
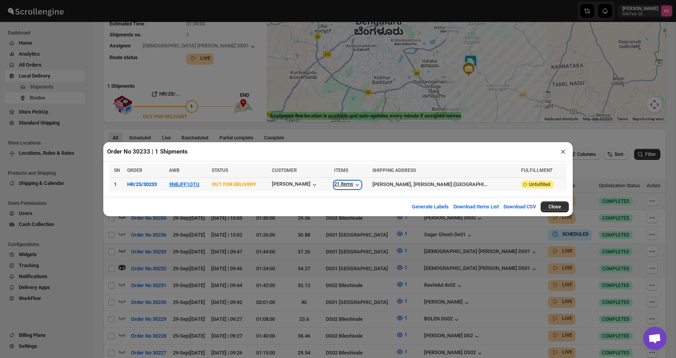
click at [361, 185] on div "21 items" at bounding box center [347, 185] width 27 height 8
click at [561, 151] on button "×" at bounding box center [563, 151] width 11 height 11
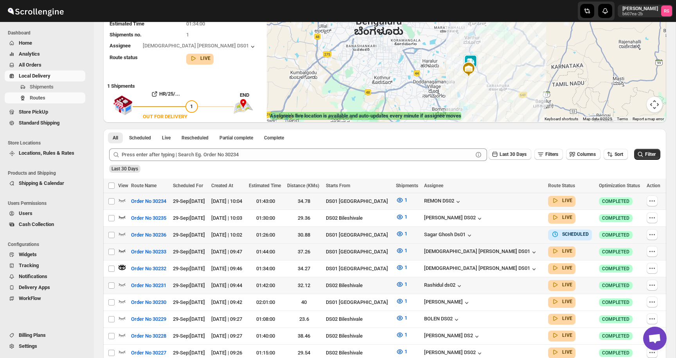
scroll to position [112, 0]
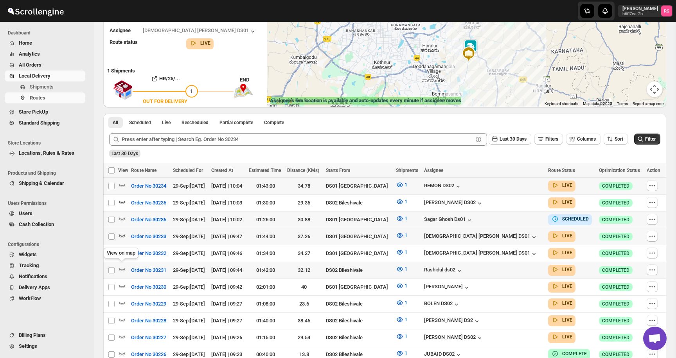
click at [124, 265] on icon "button" at bounding box center [122, 269] width 8 height 8
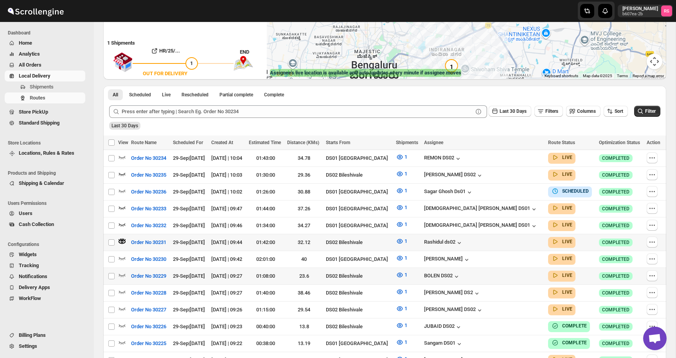
scroll to position [147, 0]
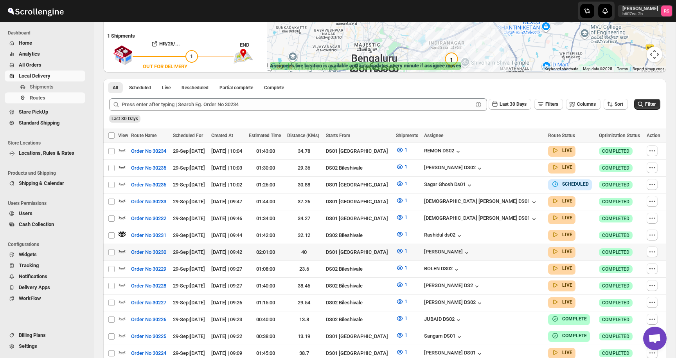
click at [121, 247] on icon "button" at bounding box center [122, 251] width 8 height 8
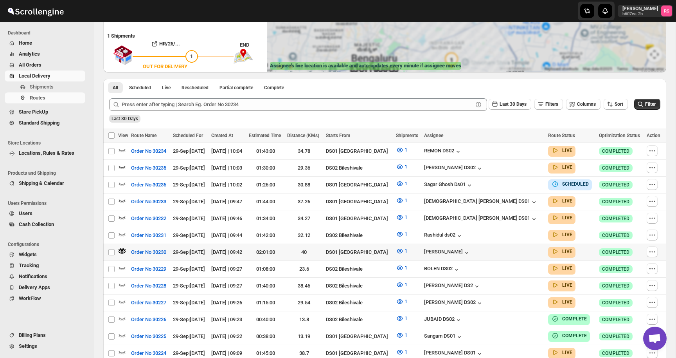
click at [125, 248] on icon "button" at bounding box center [122, 251] width 8 height 8
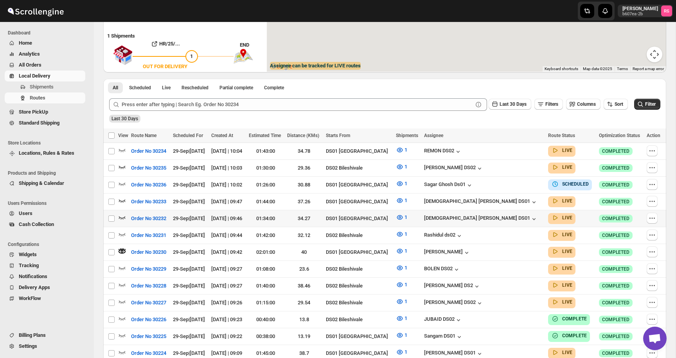
scroll to position [0, 0]
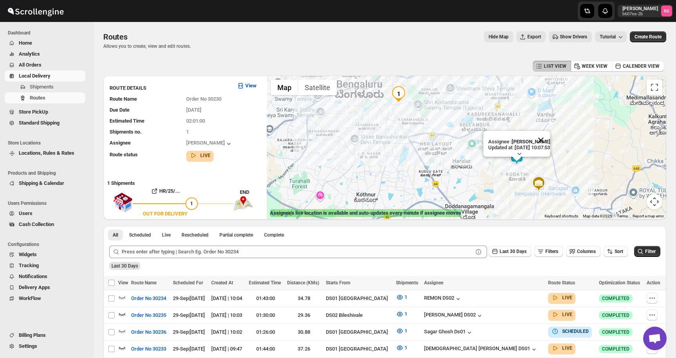
click at [550, 140] on button "Close" at bounding box center [540, 140] width 19 height 19
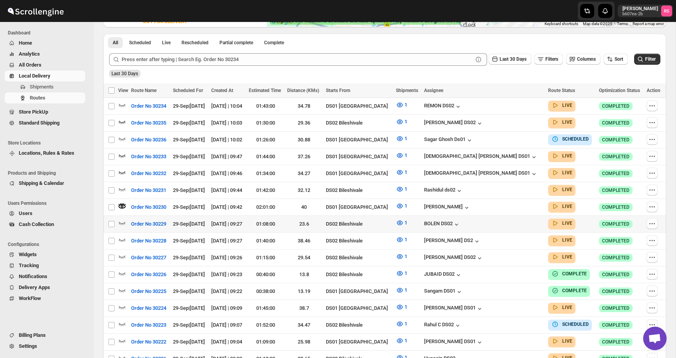
scroll to position [198, 0]
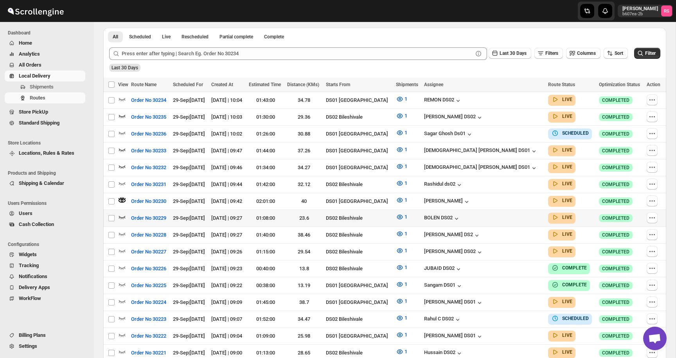
click at [118, 212] on td "Select route" at bounding box center [110, 218] width 15 height 17
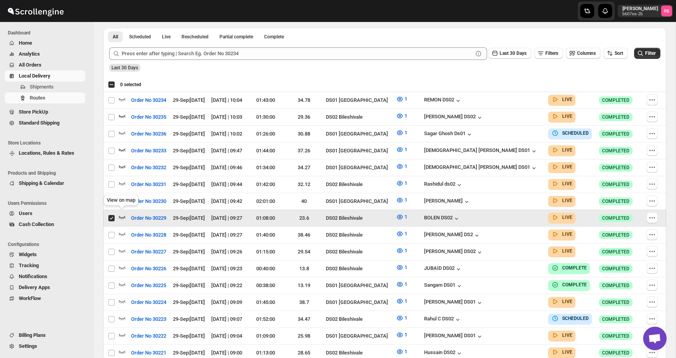
click at [123, 213] on icon "button" at bounding box center [122, 217] width 8 height 8
click at [111, 215] on input "Select route" at bounding box center [111, 218] width 6 height 6
checkbox input "false"
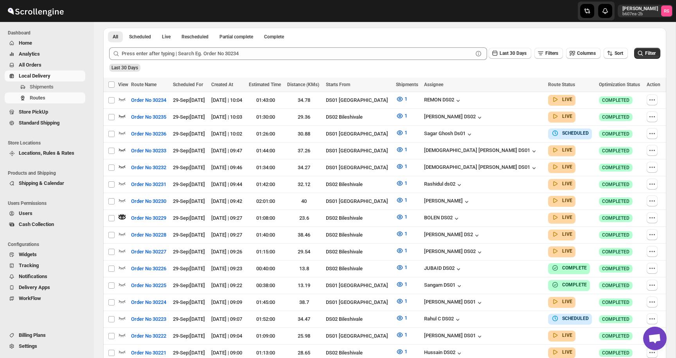
scroll to position [0, 0]
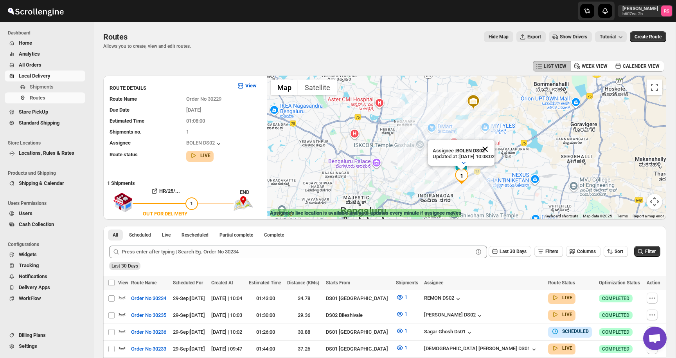
click at [493, 152] on button "Close" at bounding box center [485, 149] width 19 height 19
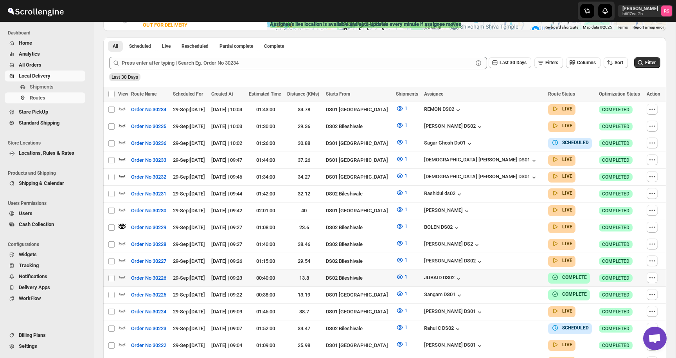
scroll to position [190, 0]
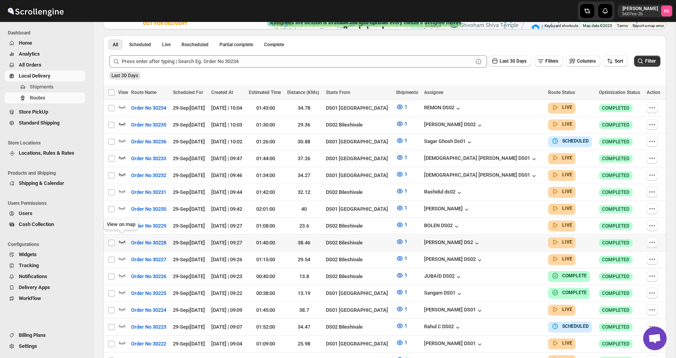
click at [123, 240] on icon "button" at bounding box center [122, 241] width 7 height 3
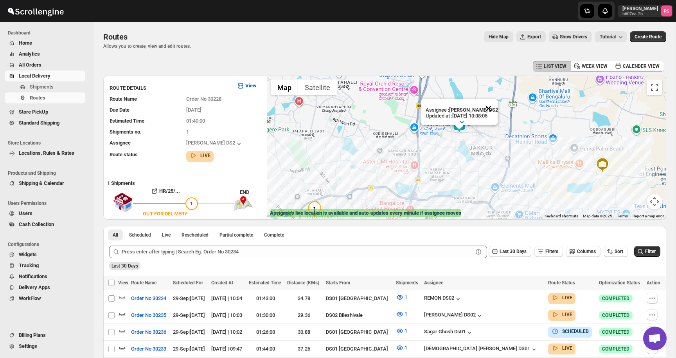
click at [491, 113] on button "Close" at bounding box center [488, 108] width 19 height 19
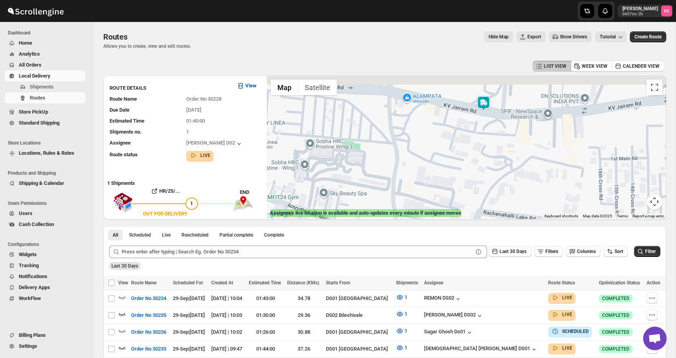
drag, startPoint x: 467, startPoint y: 134, endPoint x: 453, endPoint y: 176, distance: 44.2
click at [453, 176] on div at bounding box center [467, 147] width 400 height 143
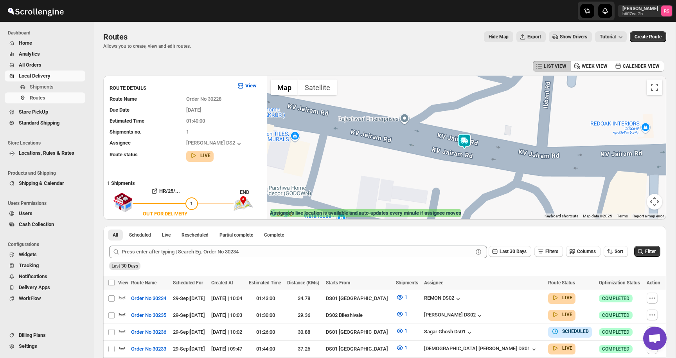
drag, startPoint x: 464, startPoint y: 143, endPoint x: 427, endPoint y: 187, distance: 57.2
click at [427, 187] on div at bounding box center [467, 147] width 400 height 143
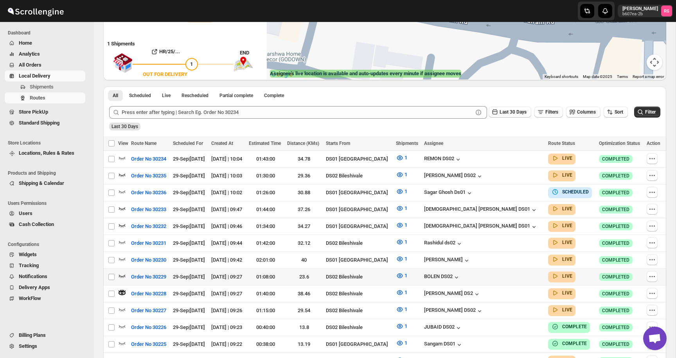
scroll to position [148, 0]
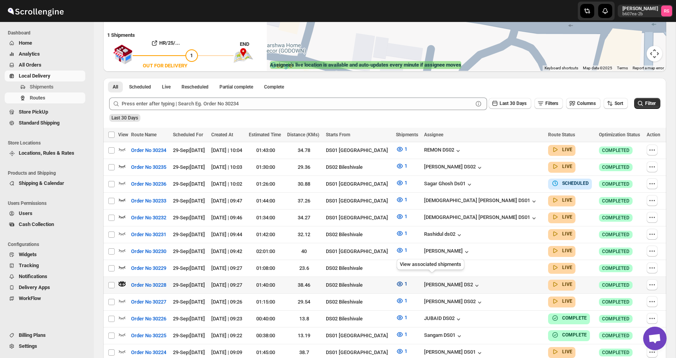
click at [404, 280] on icon "button" at bounding box center [400, 284] width 8 height 8
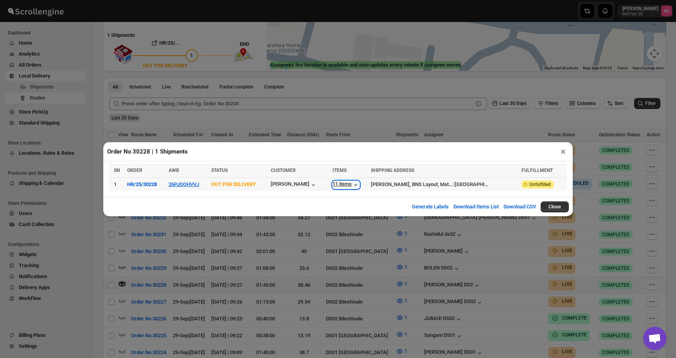
click at [356, 184] on div "11 items" at bounding box center [346, 185] width 27 height 8
click at [564, 152] on button "×" at bounding box center [563, 151] width 11 height 11
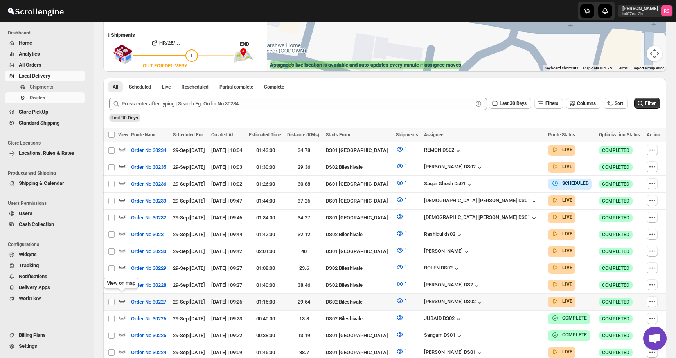
click at [122, 297] on icon "button" at bounding box center [122, 301] width 8 height 8
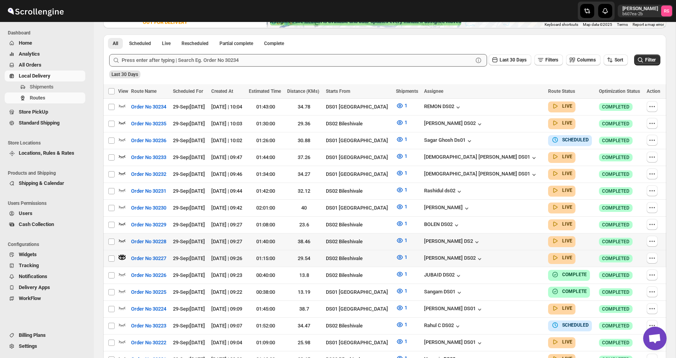
scroll to position [194, 0]
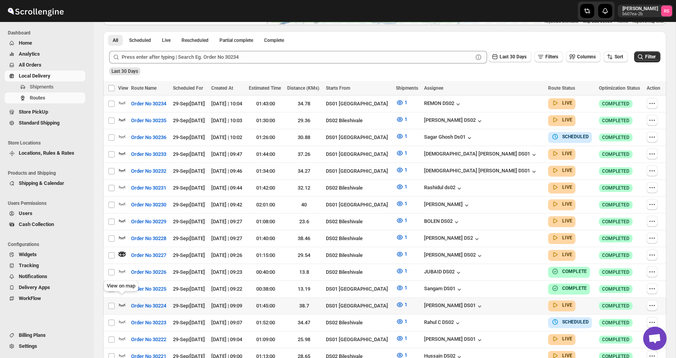
click at [123, 301] on icon "button" at bounding box center [122, 305] width 8 height 8
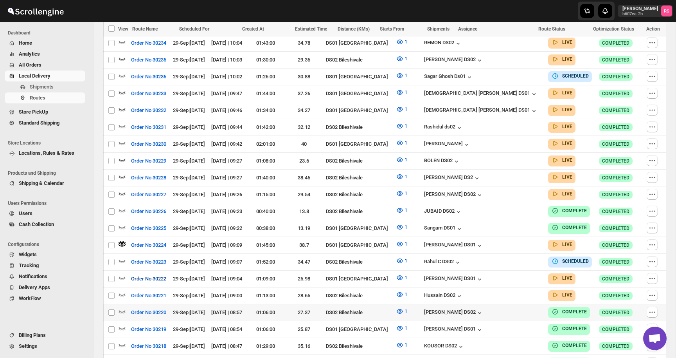
scroll to position [265, 0]
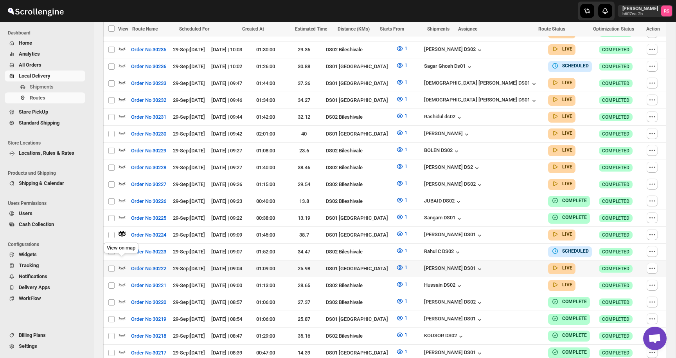
click at [123, 263] on icon "button" at bounding box center [122, 267] width 8 height 8
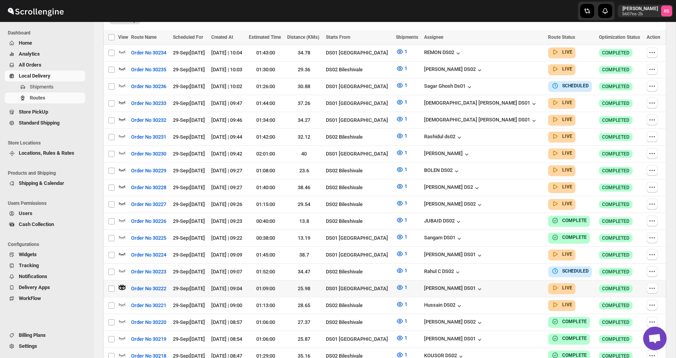
scroll to position [0, 0]
